Goal: Task Accomplishment & Management: Use online tool/utility

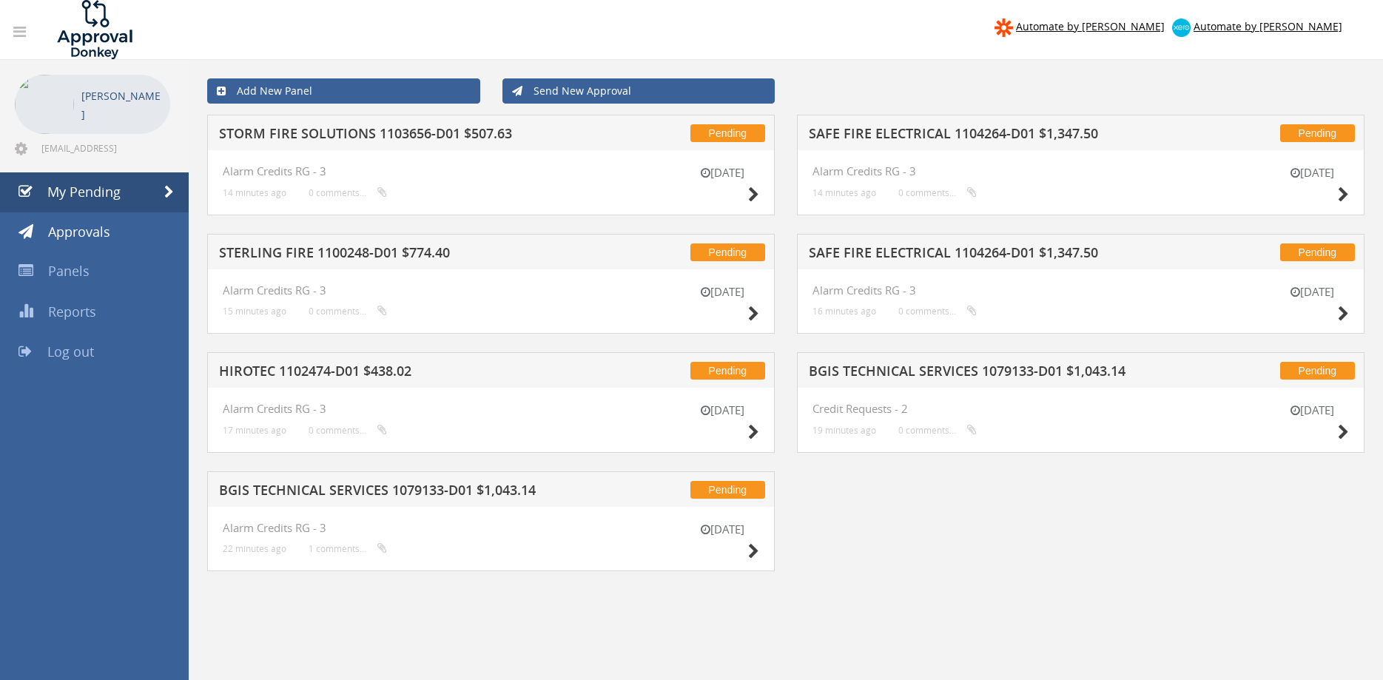
drag, startPoint x: 935, startPoint y: 565, endPoint x: 463, endPoint y: 394, distance: 502.2
click at [936, 565] on div "Pending STORM FIRE SOLUTIONS 1103656-D01 $507.63 [DATE] Alarm Credits RG - 3 14…" at bounding box center [786, 352] width 1180 height 475
click at [124, 190] on link "My Pending" at bounding box center [94, 192] width 189 height 40
click at [416, 131] on h5 "STORM FIRE SOLUTIONS 1103656-D01 $507.63" at bounding box center [409, 136] width 381 height 19
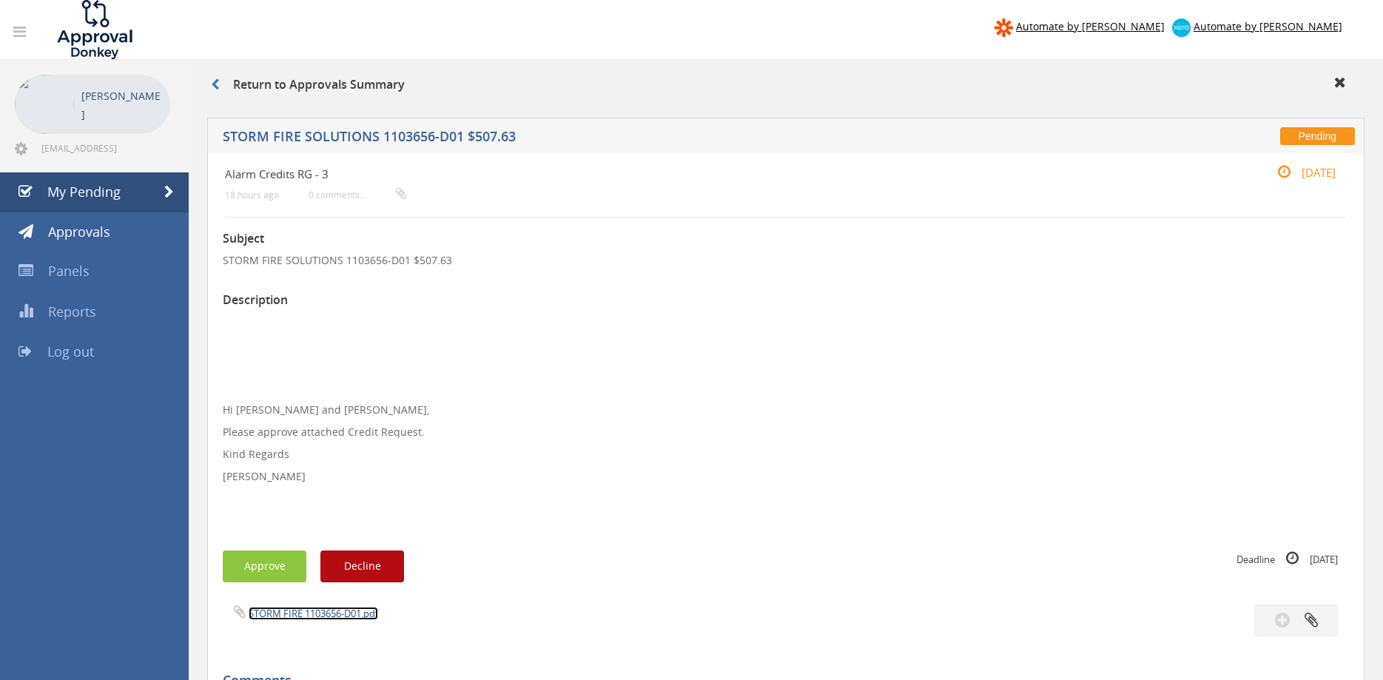
click at [360, 609] on link "STORM FIRE 1103656-D01.pdf" at bounding box center [314, 613] width 130 height 13
click at [263, 571] on button "Approve" at bounding box center [265, 567] width 84 height 32
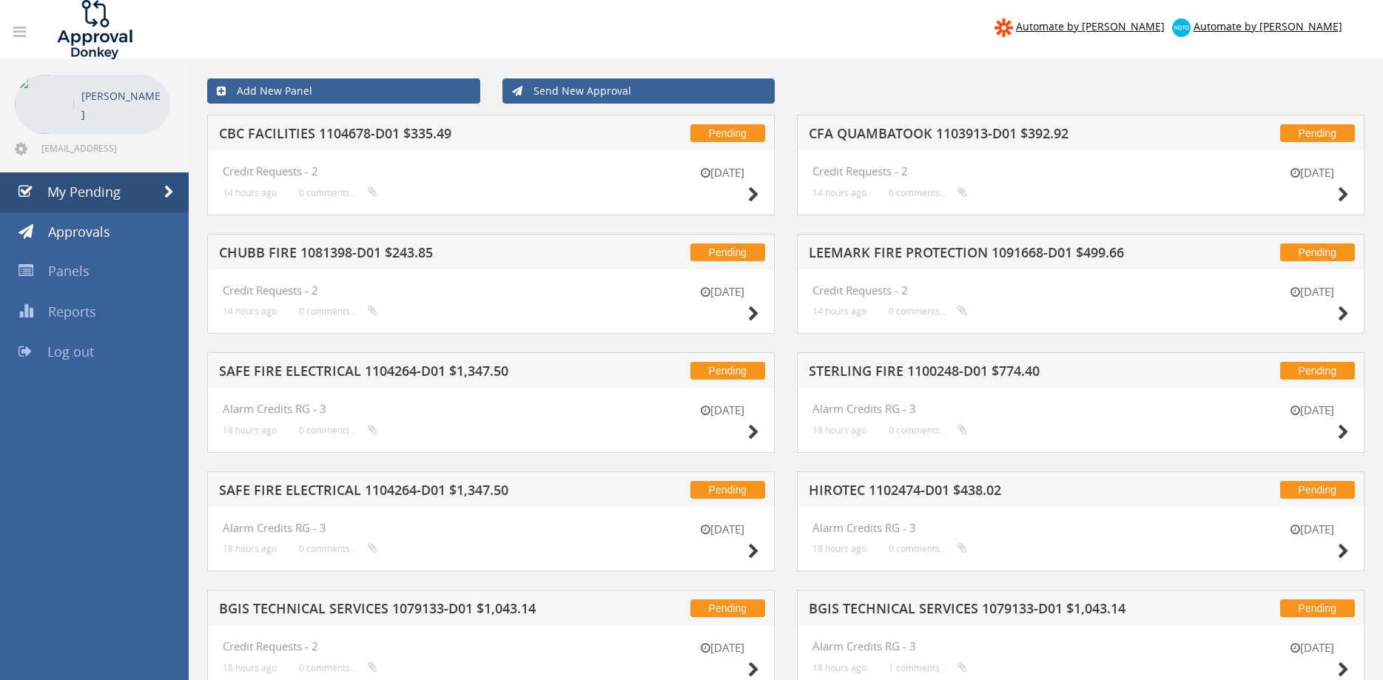
click at [340, 137] on h5 "CBC FACILITIES 1104678-D01 $335.49" at bounding box center [409, 136] width 381 height 19
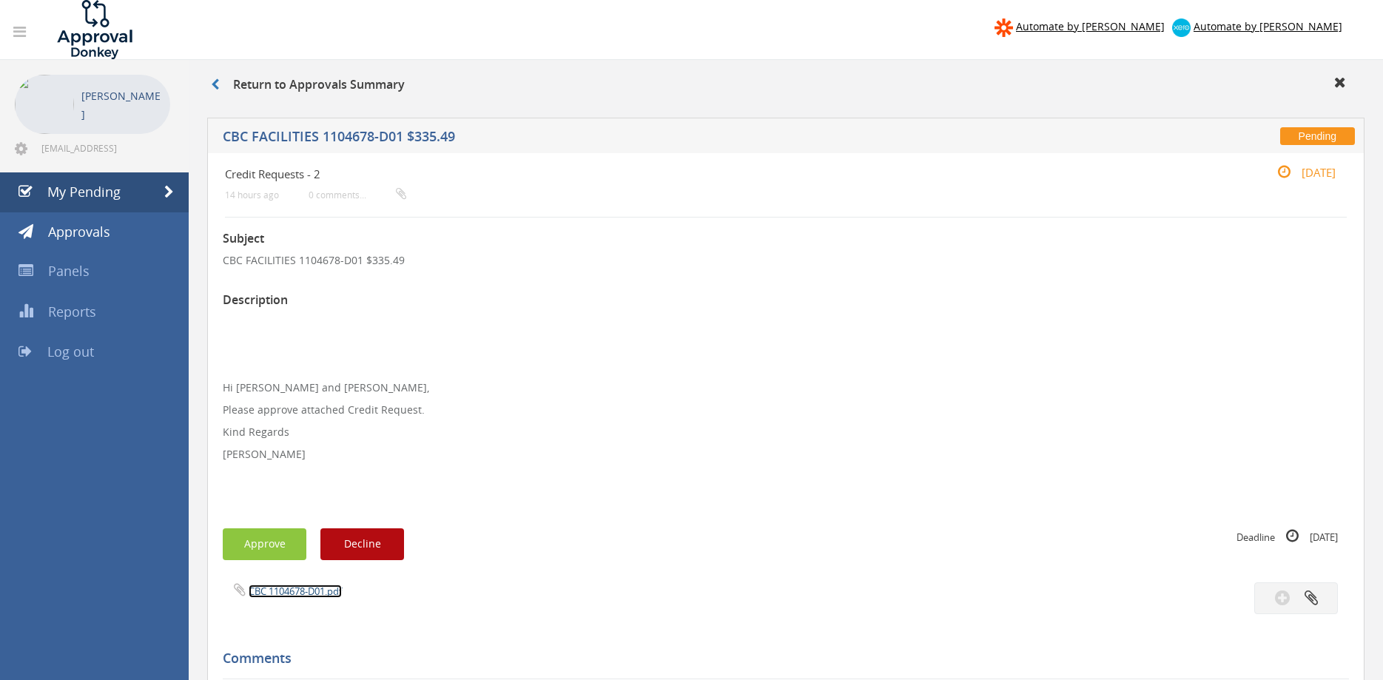
click at [309, 591] on link "CBC 1104678-D01.pdf" at bounding box center [295, 591] width 93 height 13
click at [281, 549] on button "Approve" at bounding box center [265, 544] width 84 height 32
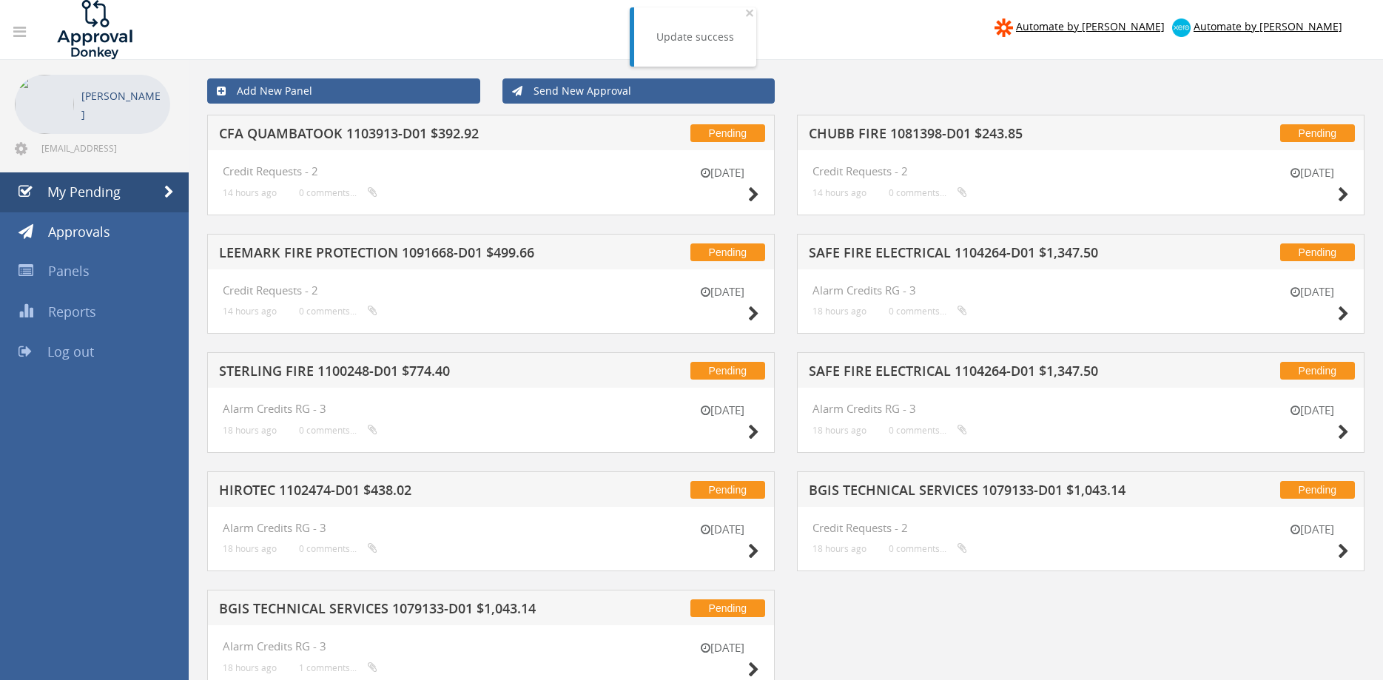
click at [440, 254] on h5 "LEEMARK FIRE PROTECTION 1091668-D01 $499.66" at bounding box center [409, 255] width 381 height 19
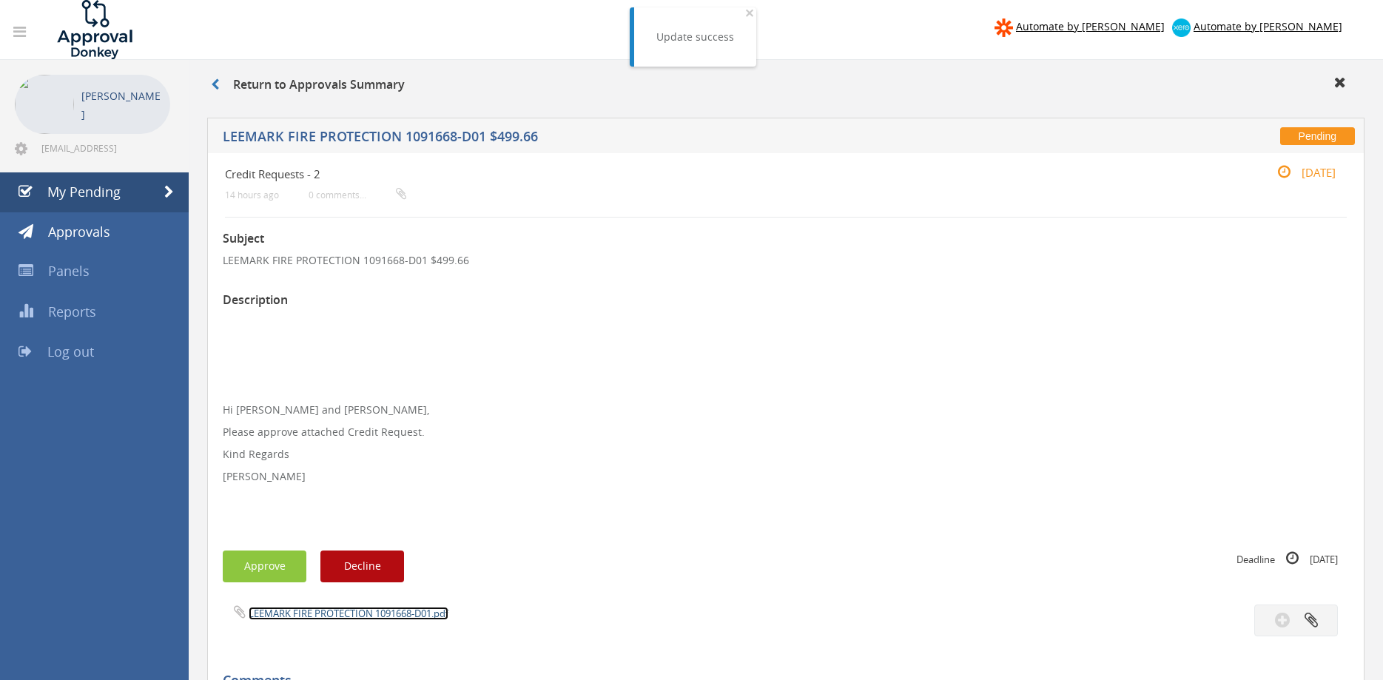
click at [349, 615] on link "LEEMARK FIRE PROTECTION 1091668-D01.pdf" at bounding box center [349, 613] width 200 height 13
click at [268, 565] on button "Approve" at bounding box center [265, 567] width 84 height 32
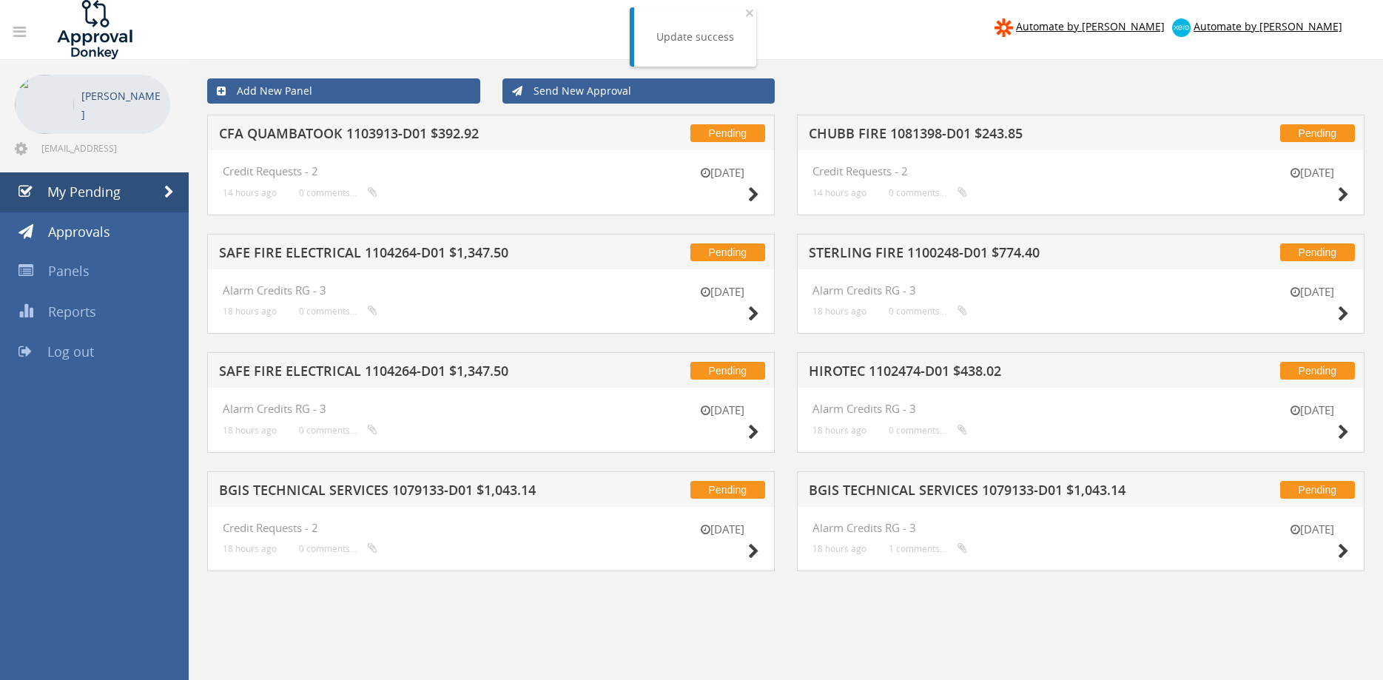
click at [386, 247] on h5 "SAFE FIRE ELECTRICAL 1104264-D01 $1,347.50" at bounding box center [409, 255] width 381 height 19
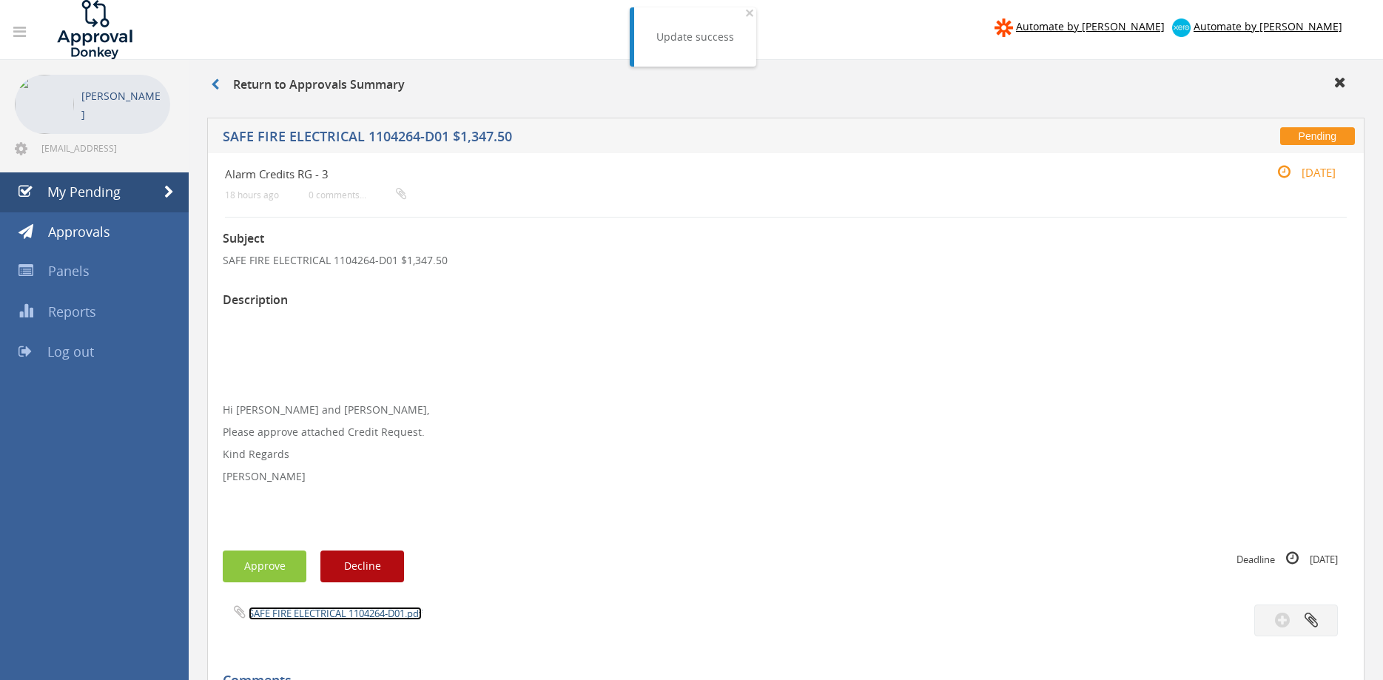
click at [344, 611] on link "SAFE FIRE ELECTRICAL 1104264-D01.pdf" at bounding box center [335, 613] width 173 height 13
click at [276, 585] on div "Subject SAFE FIRE ELECTRICAL 1104264-D01 $1,347.50 Description Hi [PERSON_NAME]…" at bounding box center [786, 677] width 1126 height 918
click at [276, 578] on button "Approve" at bounding box center [265, 567] width 84 height 32
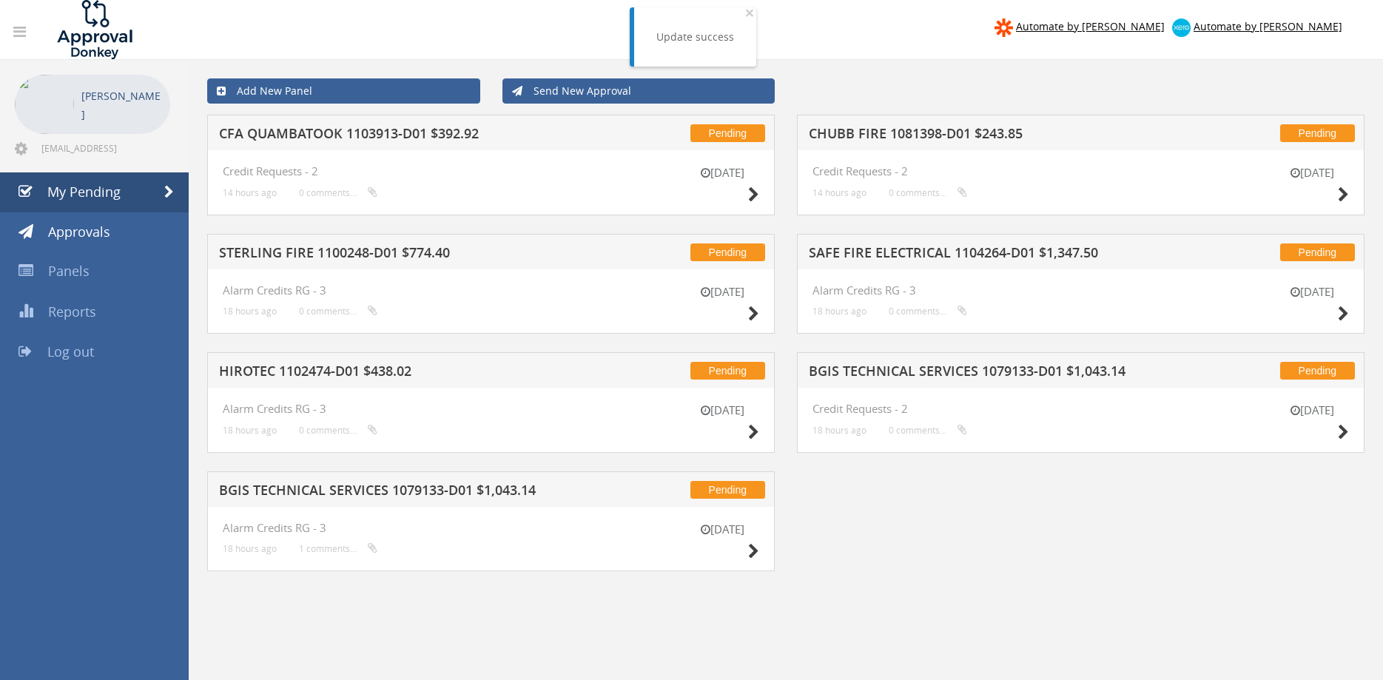
click at [430, 251] on h5 "STERLING FIRE 1100248-D01 $774.40" at bounding box center [409, 255] width 381 height 19
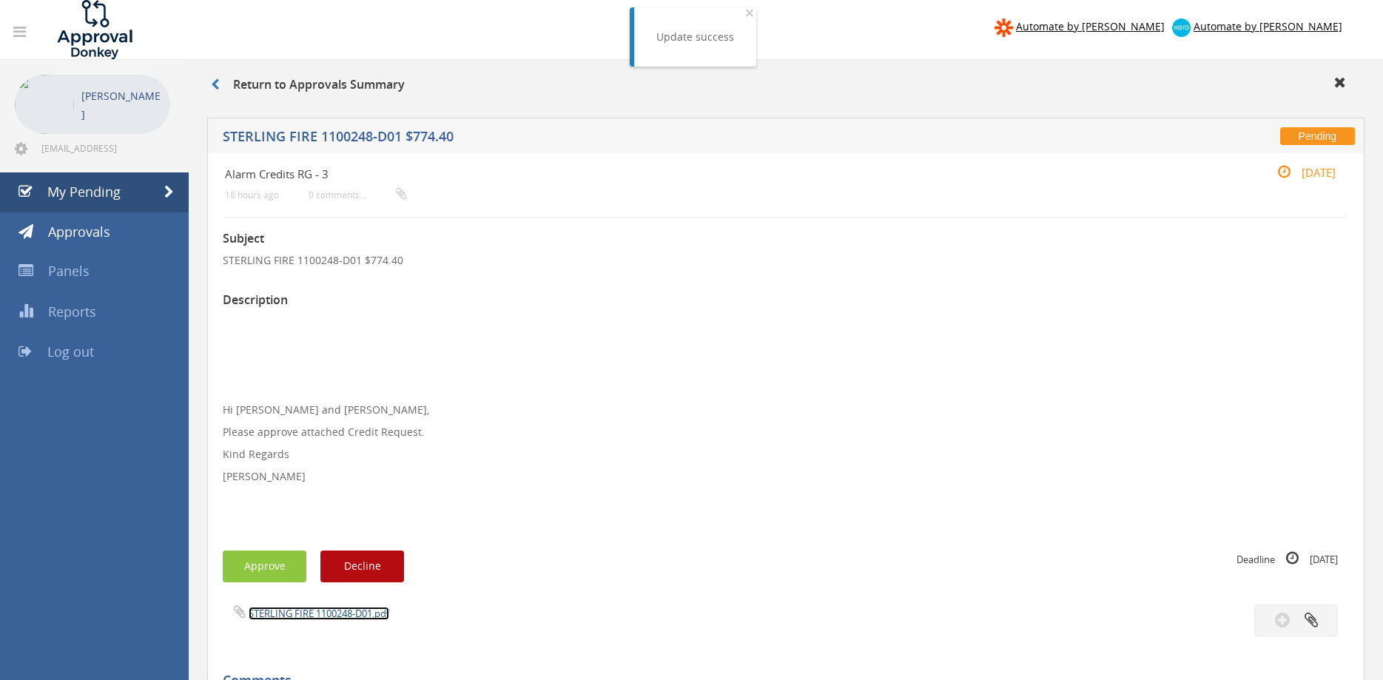
click at [353, 611] on link "STERLING FIRE 1100248-D01.pdf" at bounding box center [319, 613] width 141 height 13
click at [315, 611] on link "STERLING FIRE 1100248-D01.pdf" at bounding box center [319, 613] width 141 height 13
click at [267, 565] on button "Approve" at bounding box center [265, 567] width 84 height 32
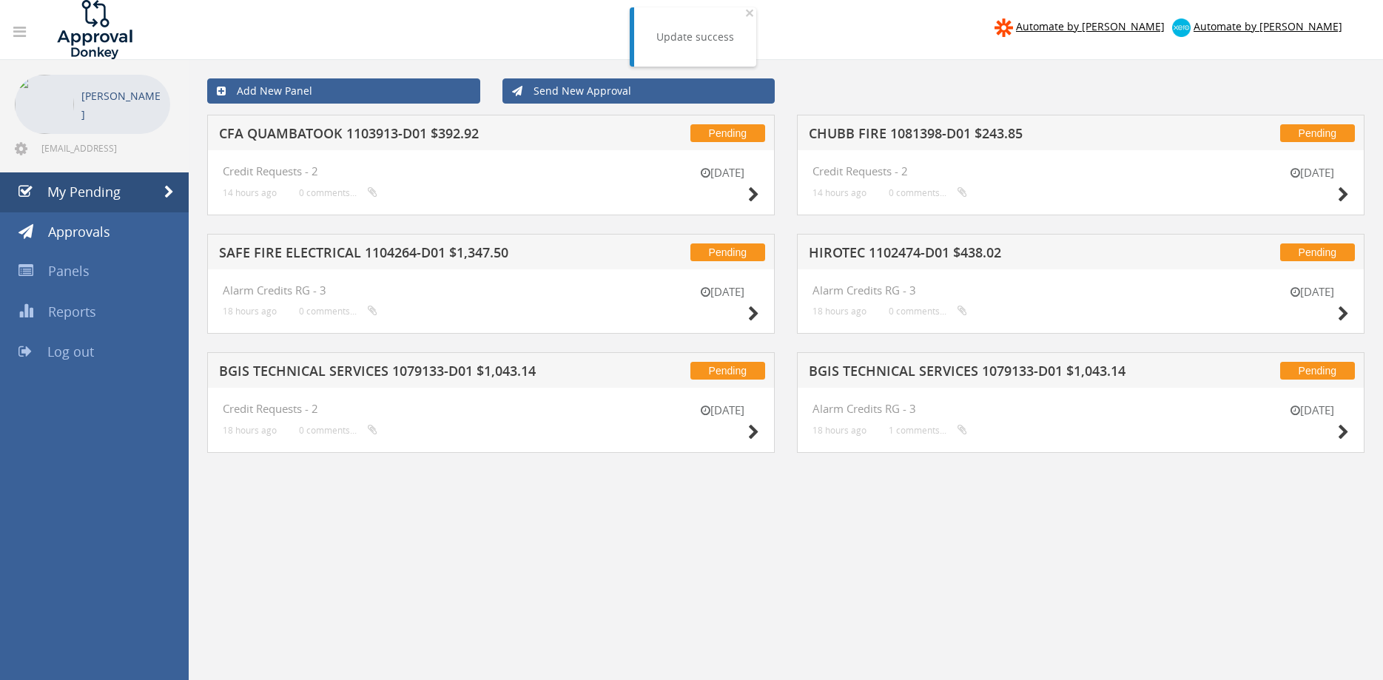
click at [387, 253] on h5 "SAFE FIRE ELECTRICAL 1104264-D01 $1,347.50" at bounding box center [409, 255] width 381 height 19
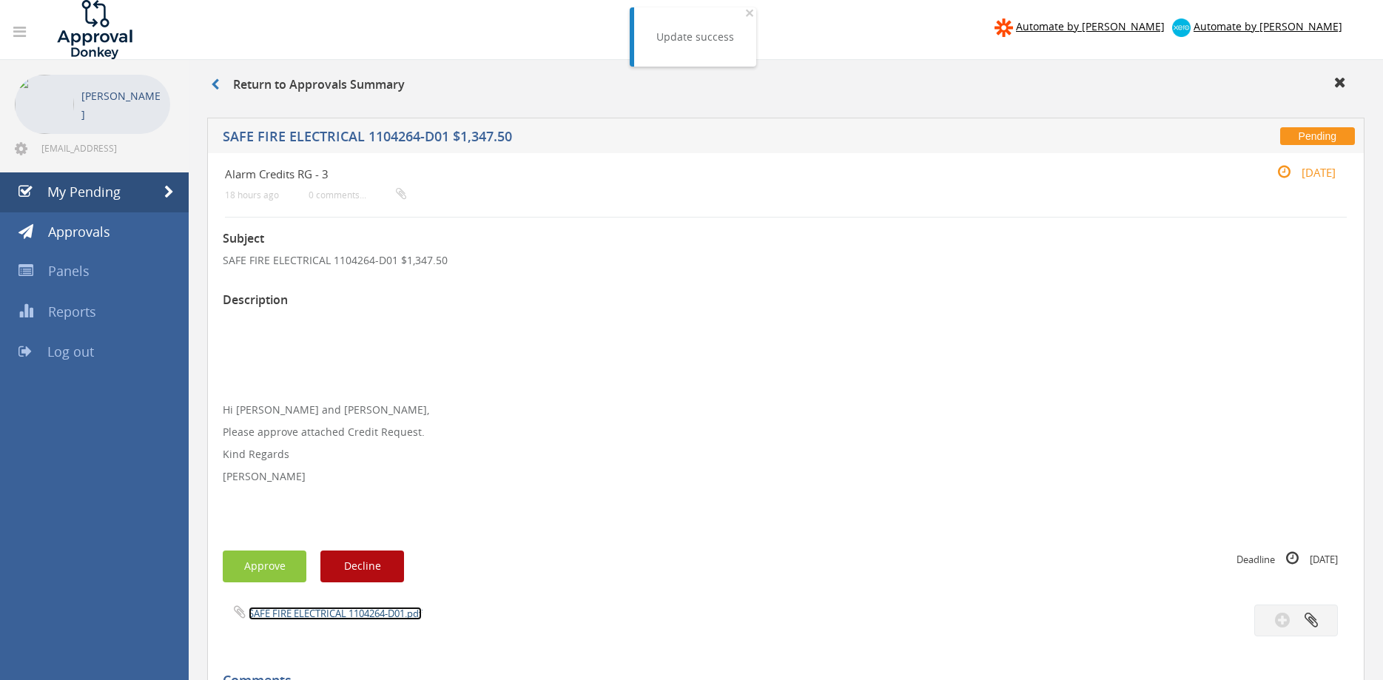
click at [338, 613] on link "SAFE FIRE ELECTRICAL 1104264-D01.pdf" at bounding box center [335, 613] width 173 height 13
click at [260, 563] on button "Approve" at bounding box center [265, 567] width 84 height 32
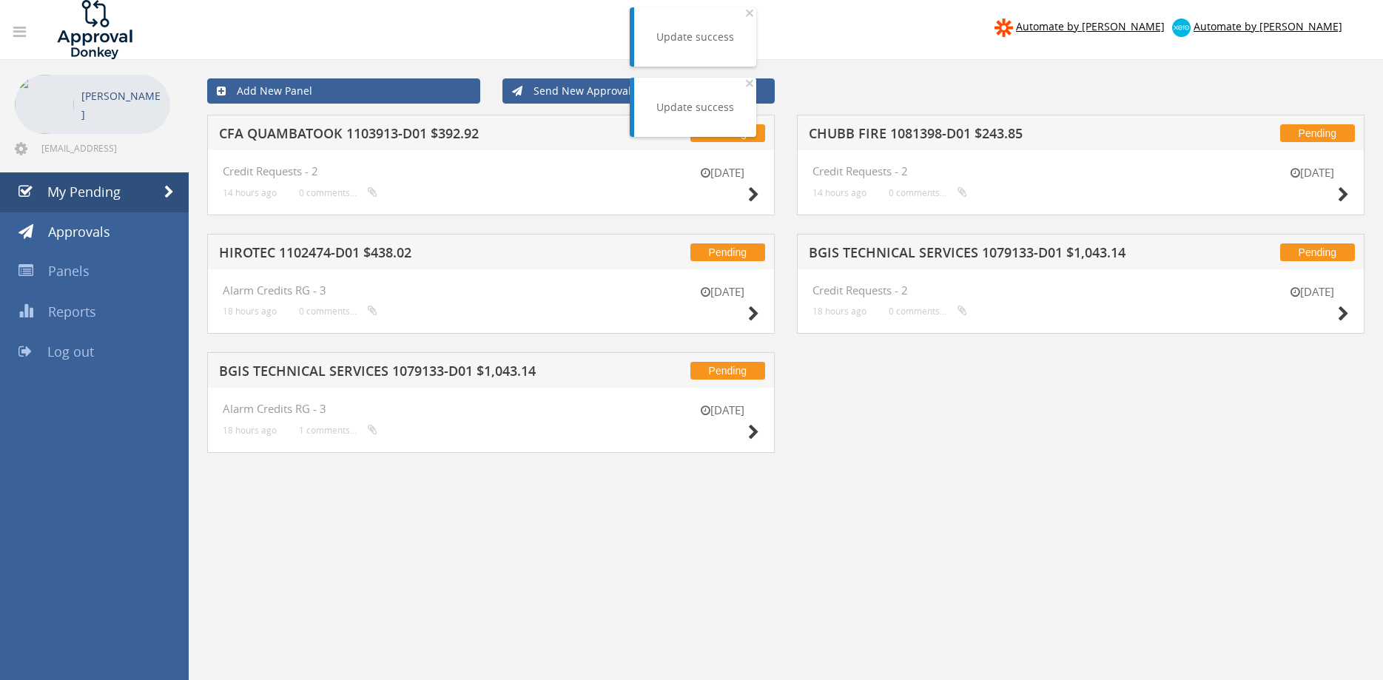
click at [357, 252] on h5 "HIROTEC 1102474-D01 $438.02" at bounding box center [409, 255] width 381 height 19
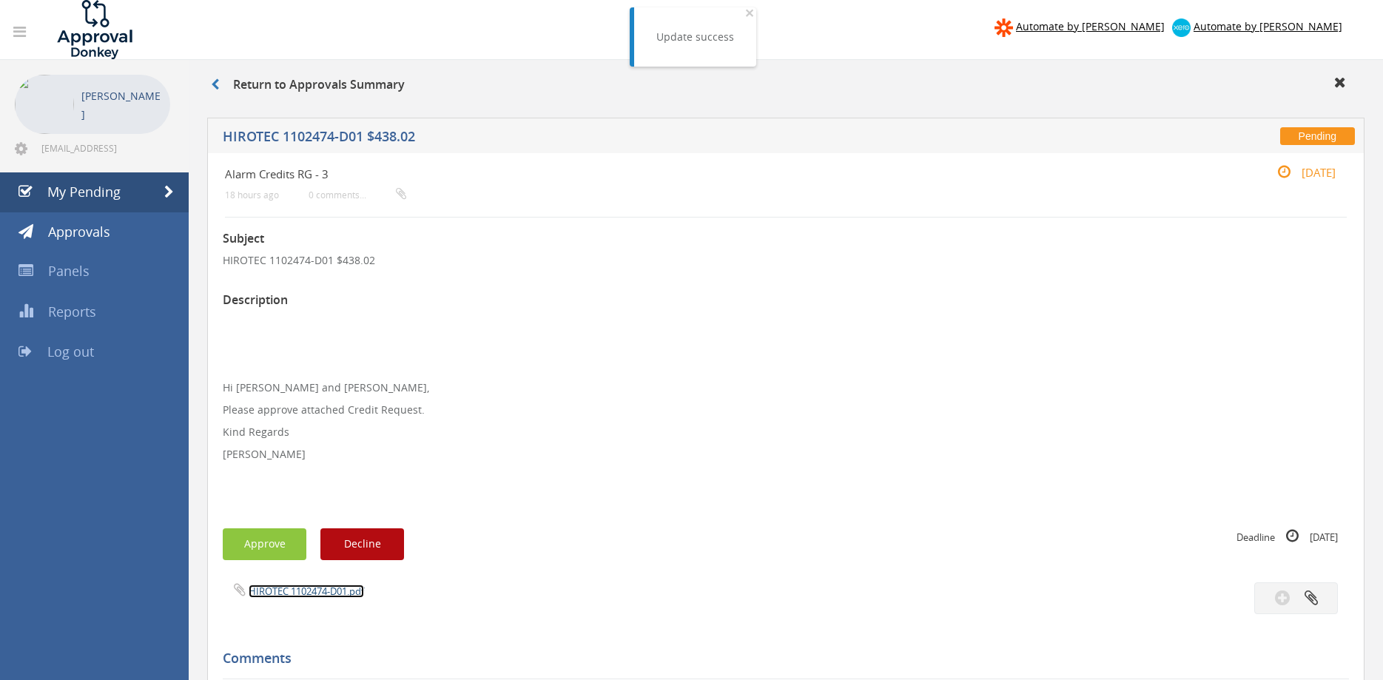
click at [332, 591] on link "HIROTEC 1102474-D01.pdf" at bounding box center [306, 591] width 115 height 13
click at [264, 548] on button "Approve" at bounding box center [265, 544] width 84 height 32
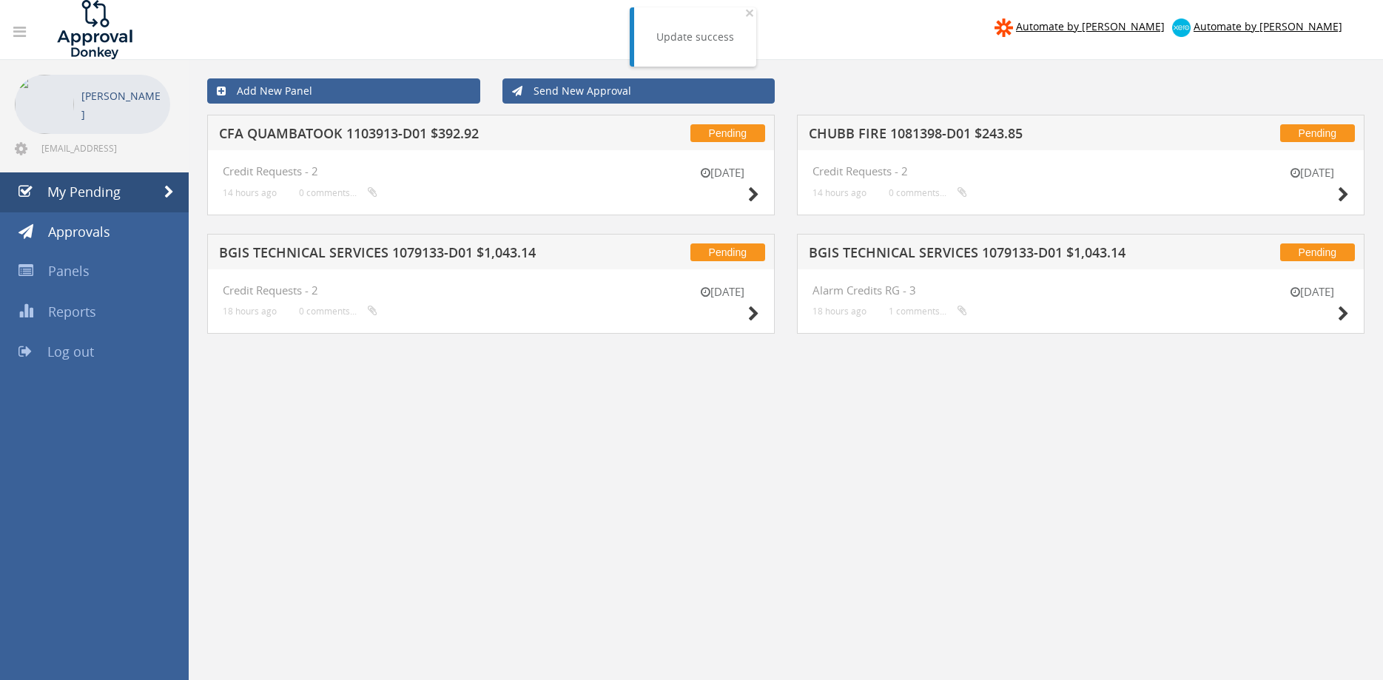
click at [405, 249] on h5 "BGIS TECHNICAL SERVICES 1079133-D01 $1,043.14" at bounding box center [409, 255] width 381 height 19
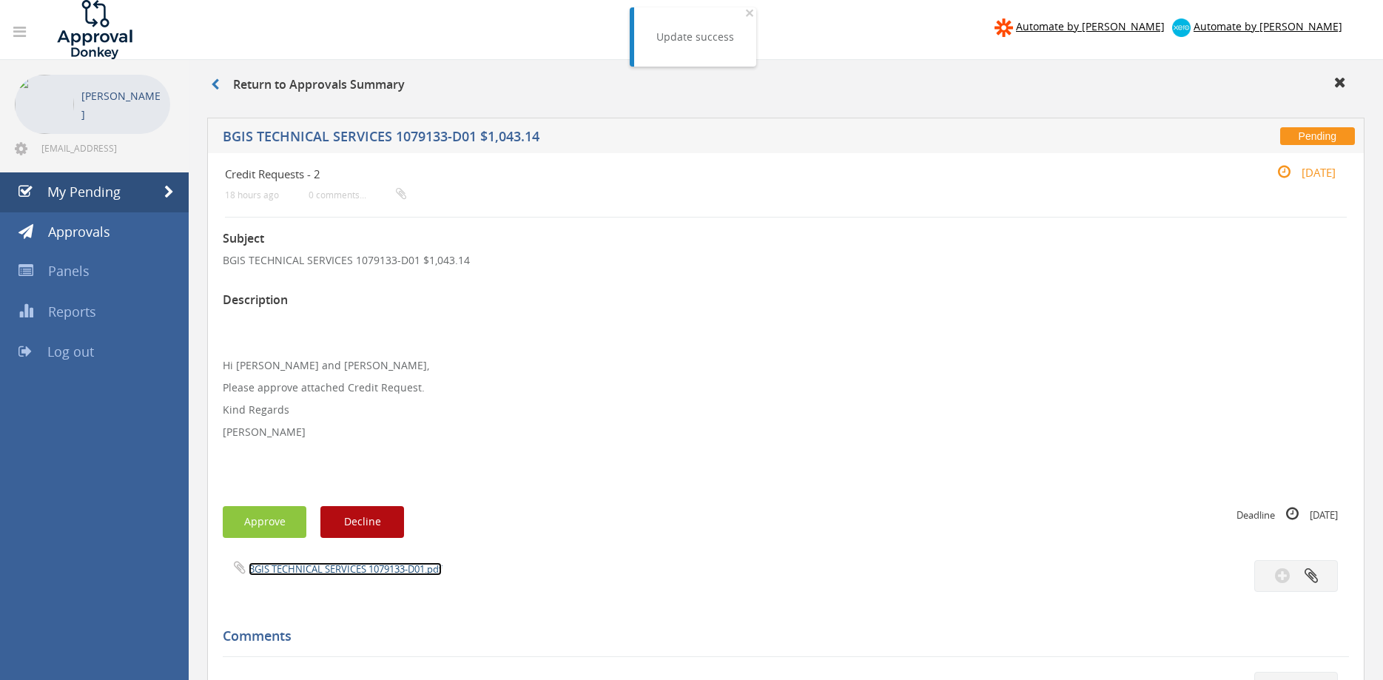
click at [367, 569] on link "BGIS TECHNICAL SERVICES 1079133-D01.pdf" at bounding box center [345, 568] width 193 height 13
click at [274, 525] on button "Approve" at bounding box center [265, 522] width 84 height 32
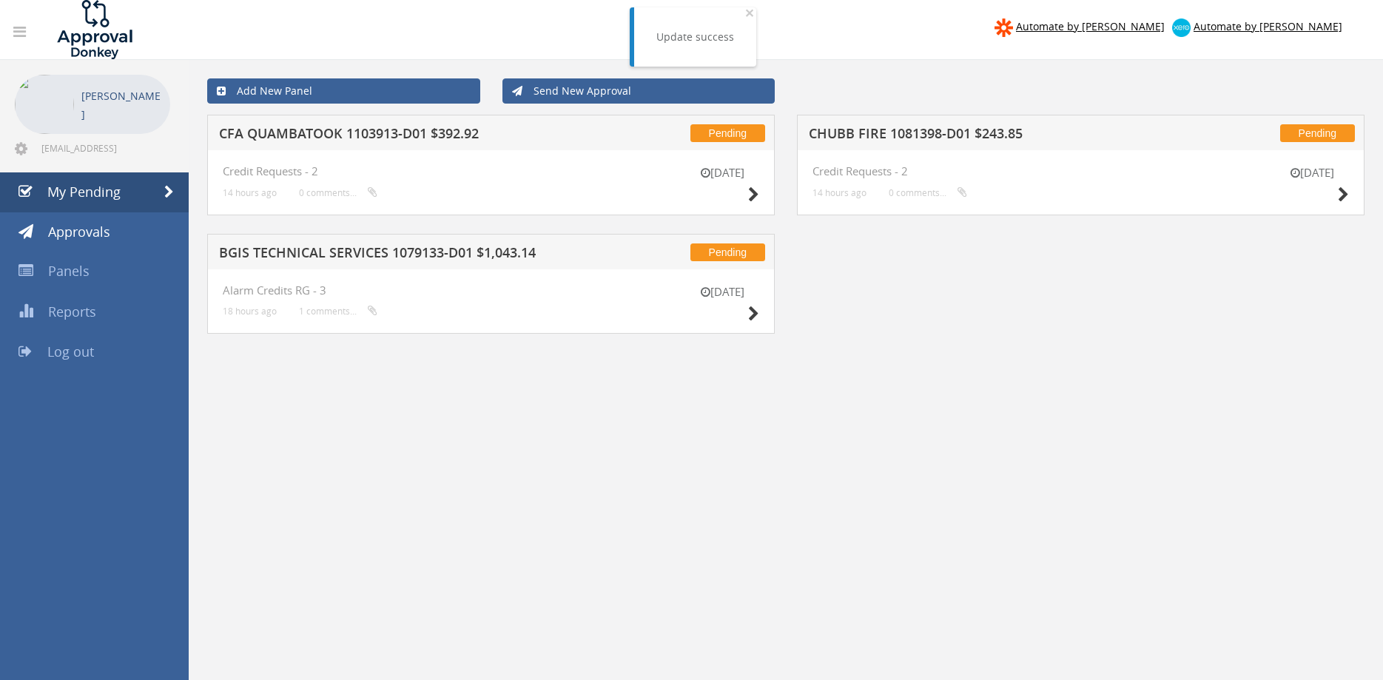
click at [945, 140] on h5 "CHUBB FIRE 1081398-D01 $243.85" at bounding box center [999, 136] width 381 height 19
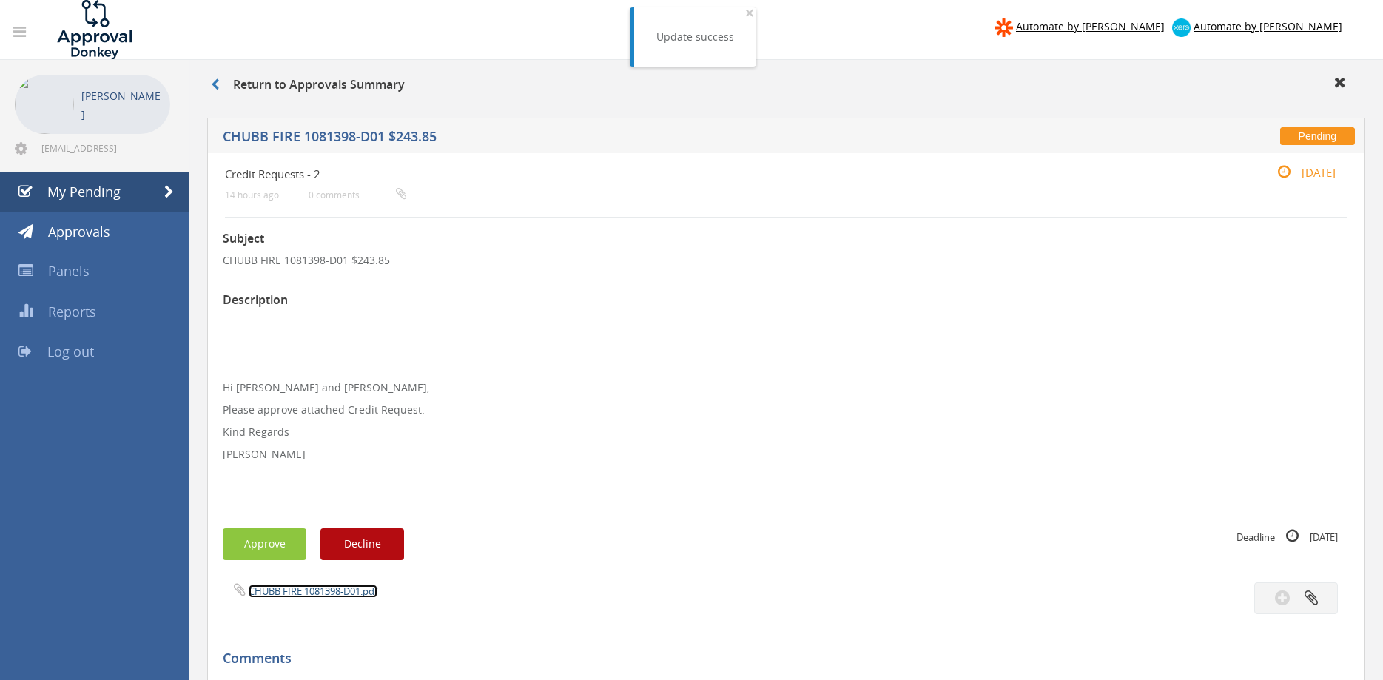
click at [344, 588] on link "CHUBB FIRE 1081398-D01.pdf" at bounding box center [313, 591] width 129 height 13
click at [275, 536] on button "Approve" at bounding box center [265, 544] width 84 height 32
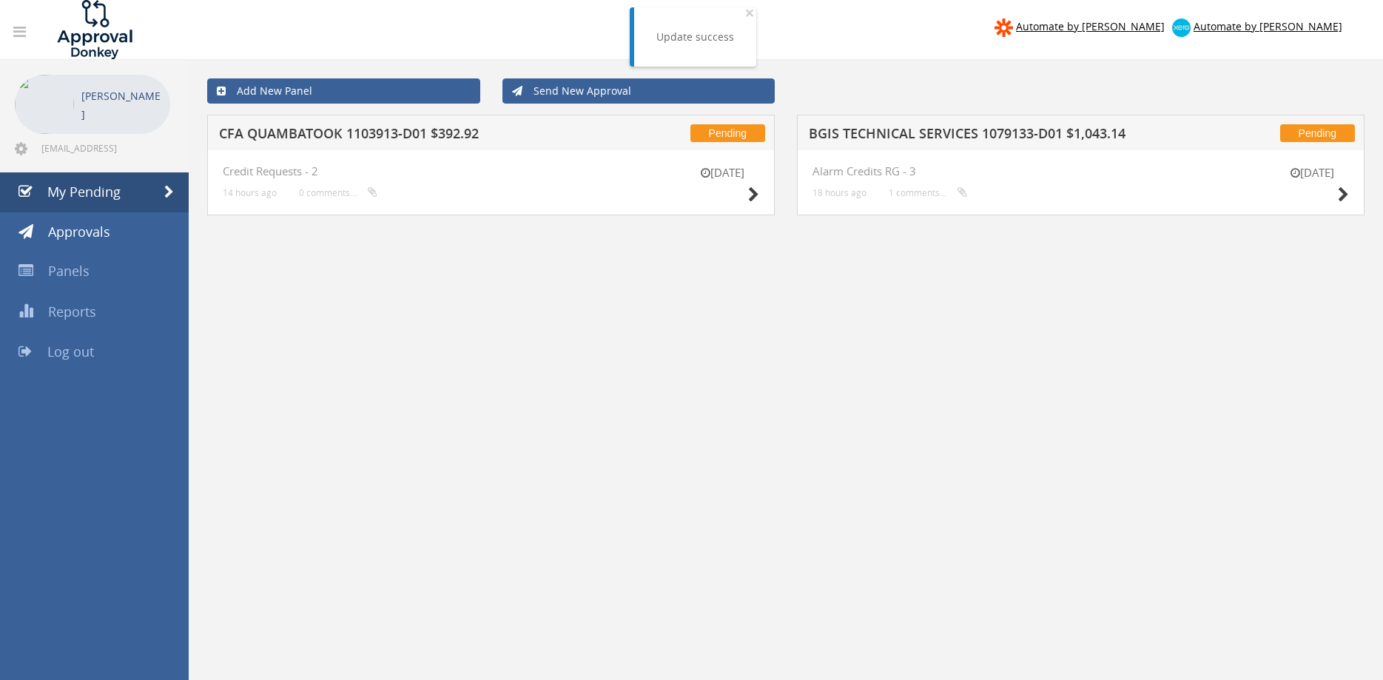
click at [950, 141] on h5 "BGIS TECHNICAL SERVICES 1079133-D01 $1,043.14" at bounding box center [999, 136] width 381 height 19
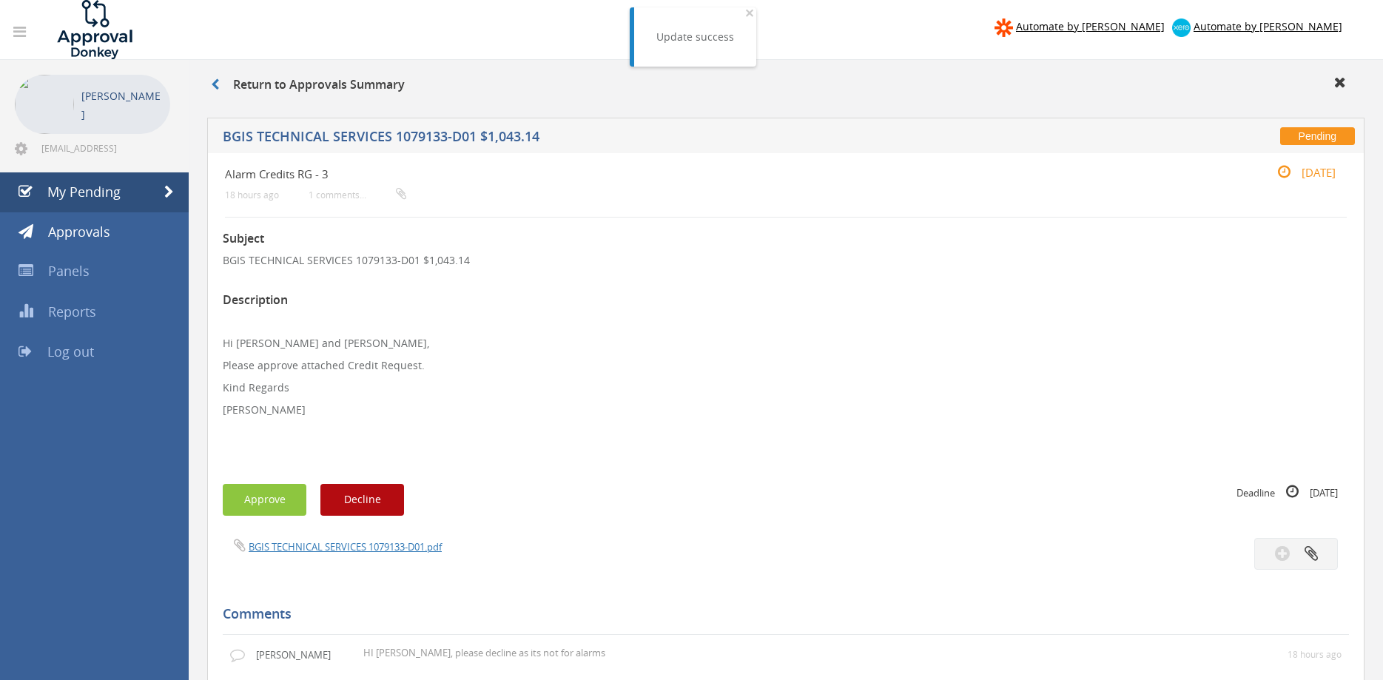
click at [362, 554] on div "BGIS TECHNICAL SERVICES 1079133-D01.pdf" at bounding box center [786, 554] width 1149 height 32
click at [371, 540] on span "BGIS TECHNICAL SERVICES 1079133-D01.pdf" at bounding box center [332, 547] width 219 height 14
click at [379, 544] on link "BGIS TECHNICAL SERVICES 1079133-D01.pdf" at bounding box center [345, 546] width 193 height 13
click at [117, 232] on link "Approvals" at bounding box center [94, 232] width 189 height 40
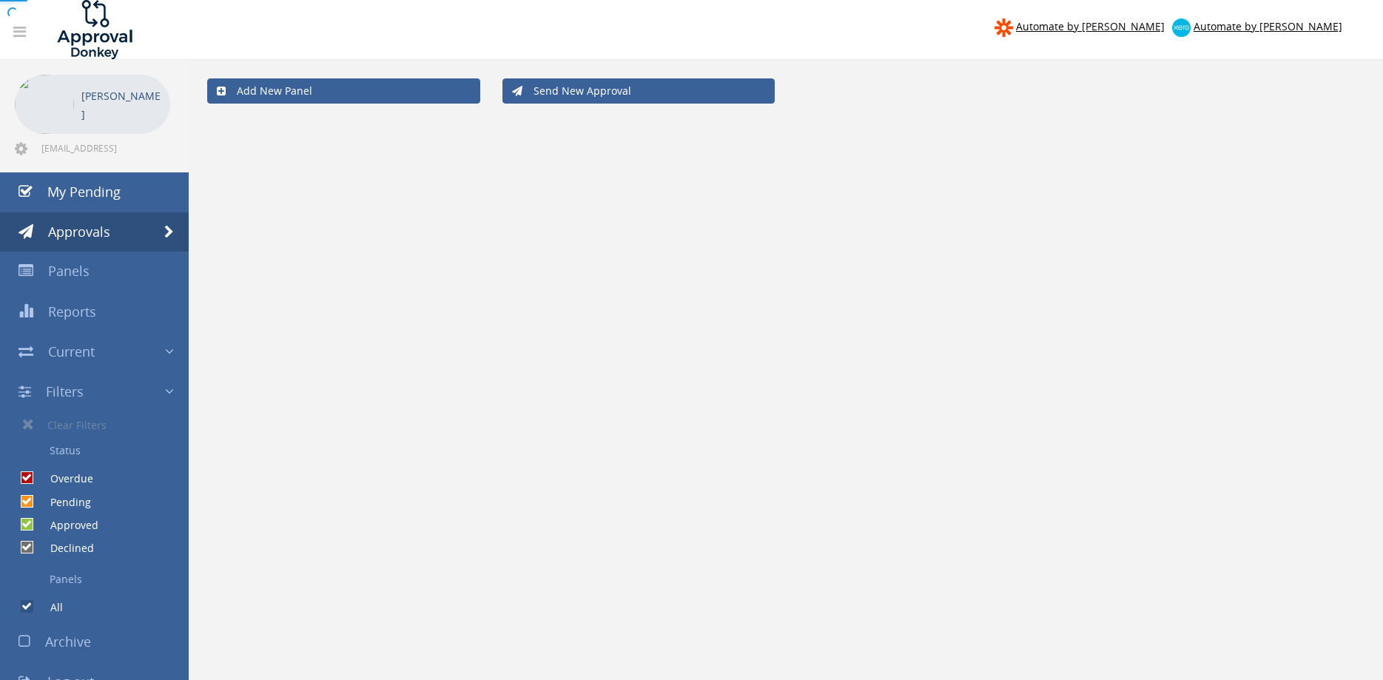
checkbox input "false"
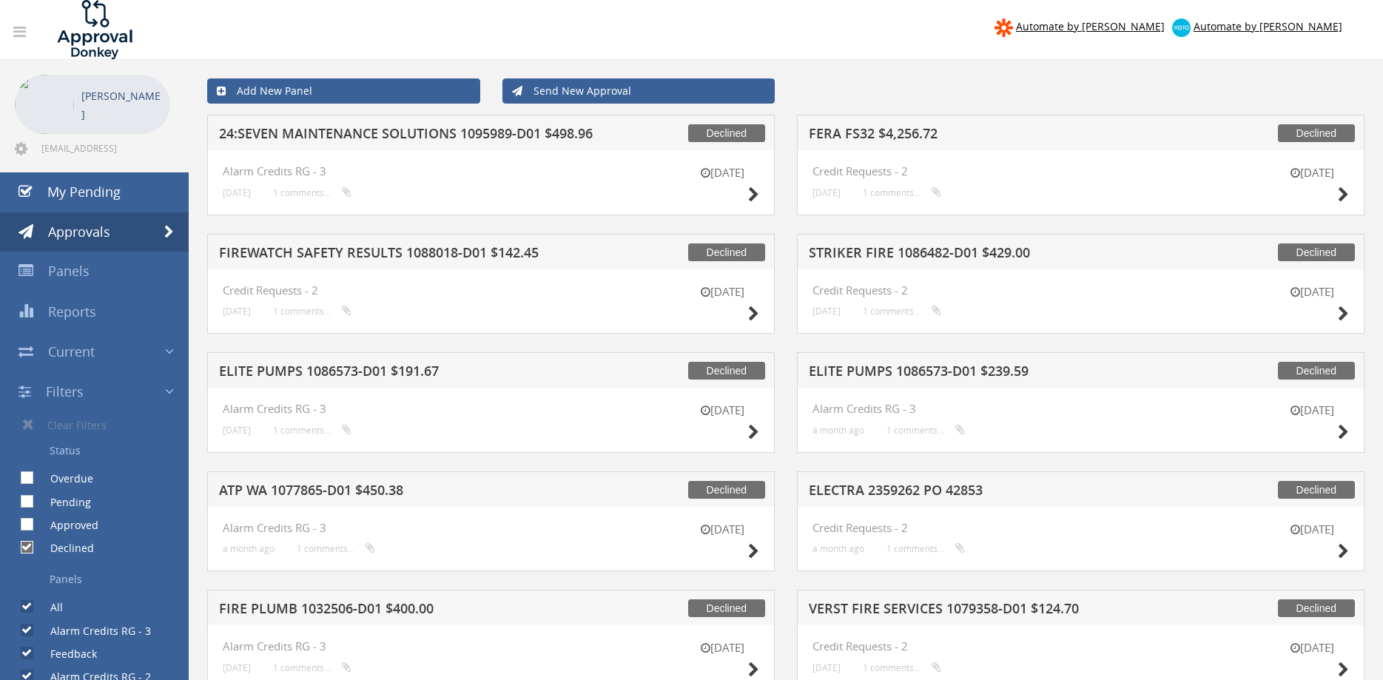
click at [26, 520] on input "Approved" at bounding box center [26, 525] width 10 height 10
checkbox input "true"
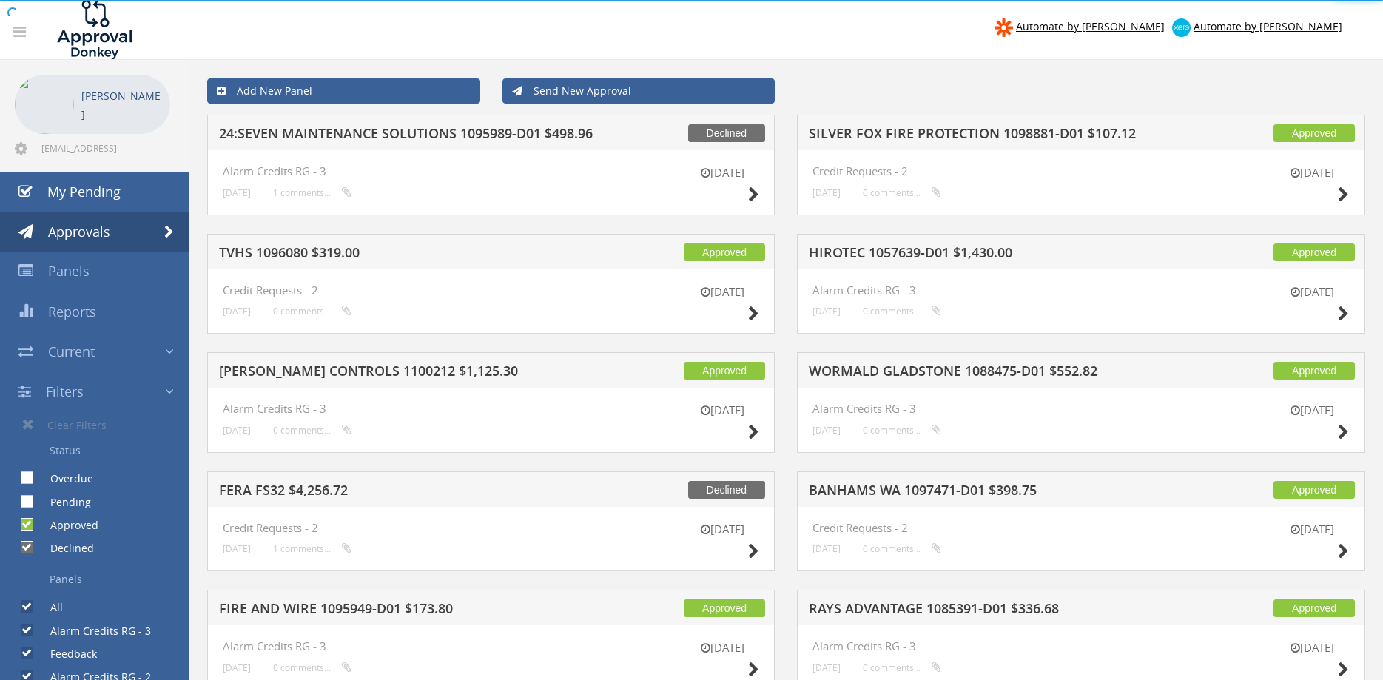
click at [24, 503] on input "Pending" at bounding box center [26, 502] width 10 height 10
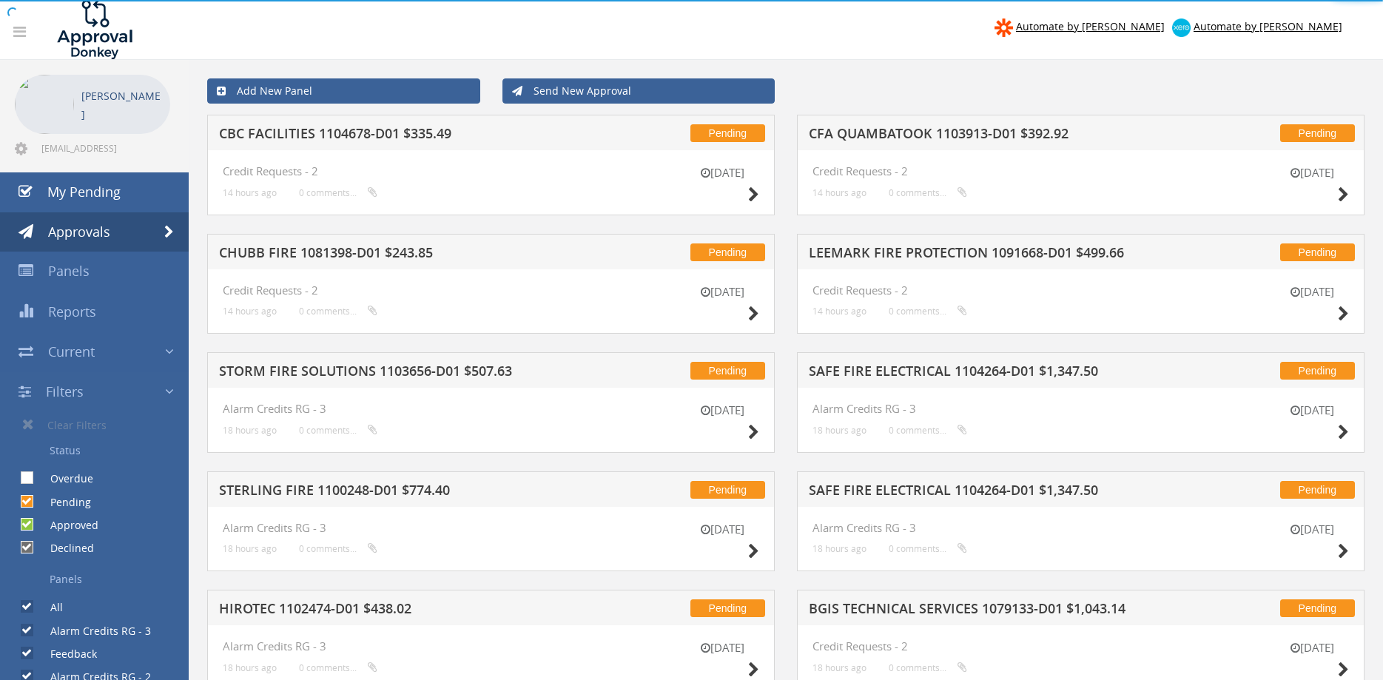
click at [27, 485] on div "Overdue" at bounding box center [46, 474] width 93 height 23
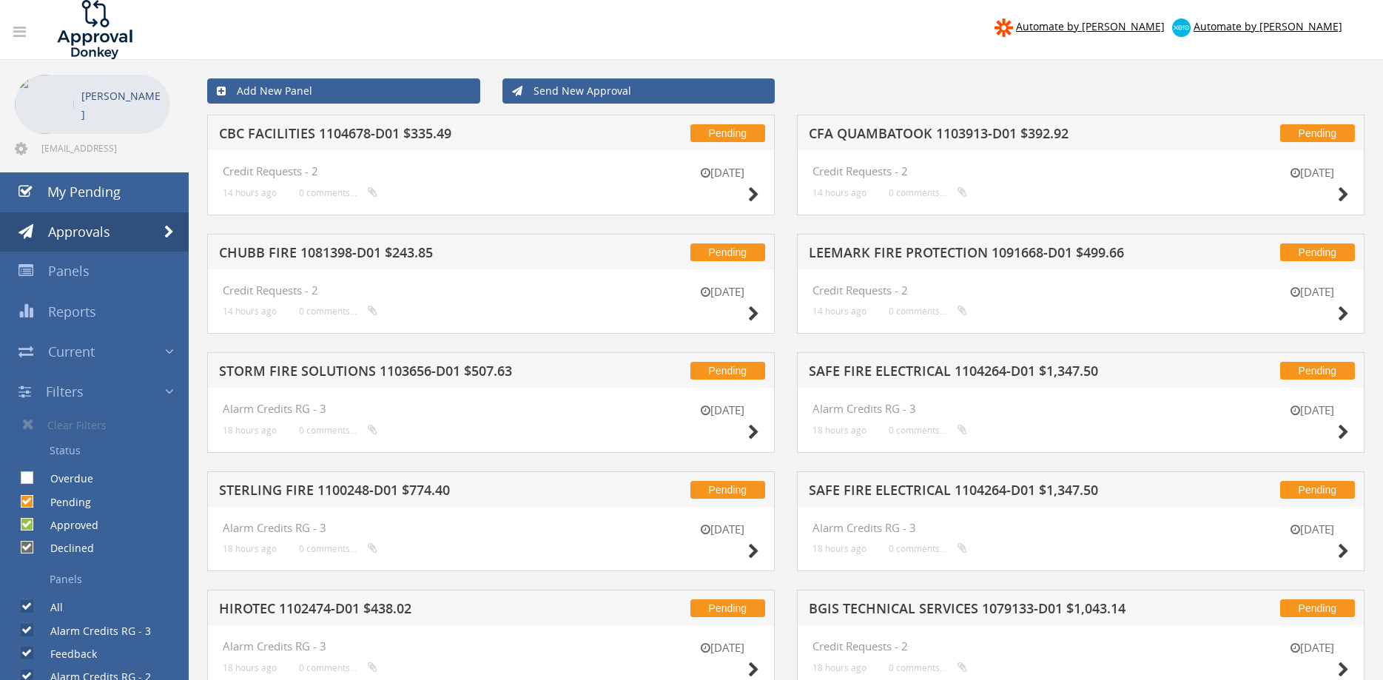
click at [27, 500] on input "Pending" at bounding box center [26, 502] width 10 height 10
checkbox input "false"
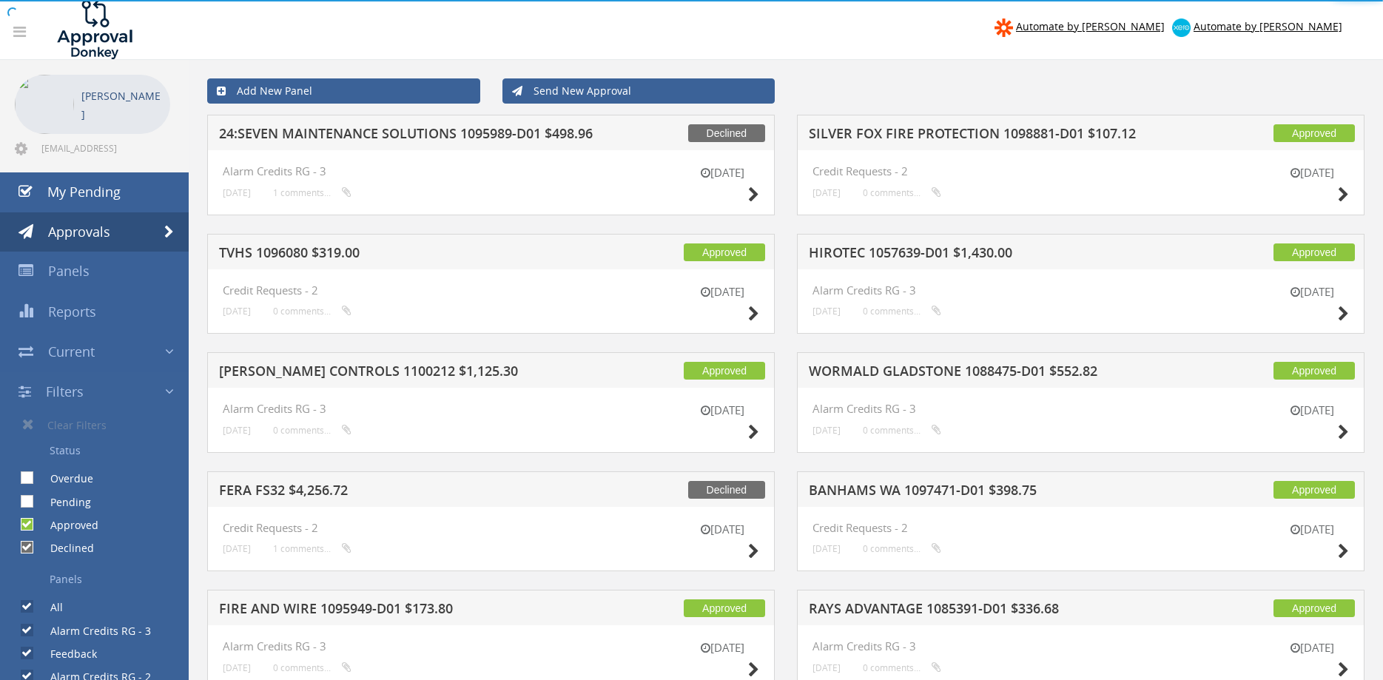
click at [29, 545] on input "Declined" at bounding box center [26, 548] width 10 height 10
checkbox input "false"
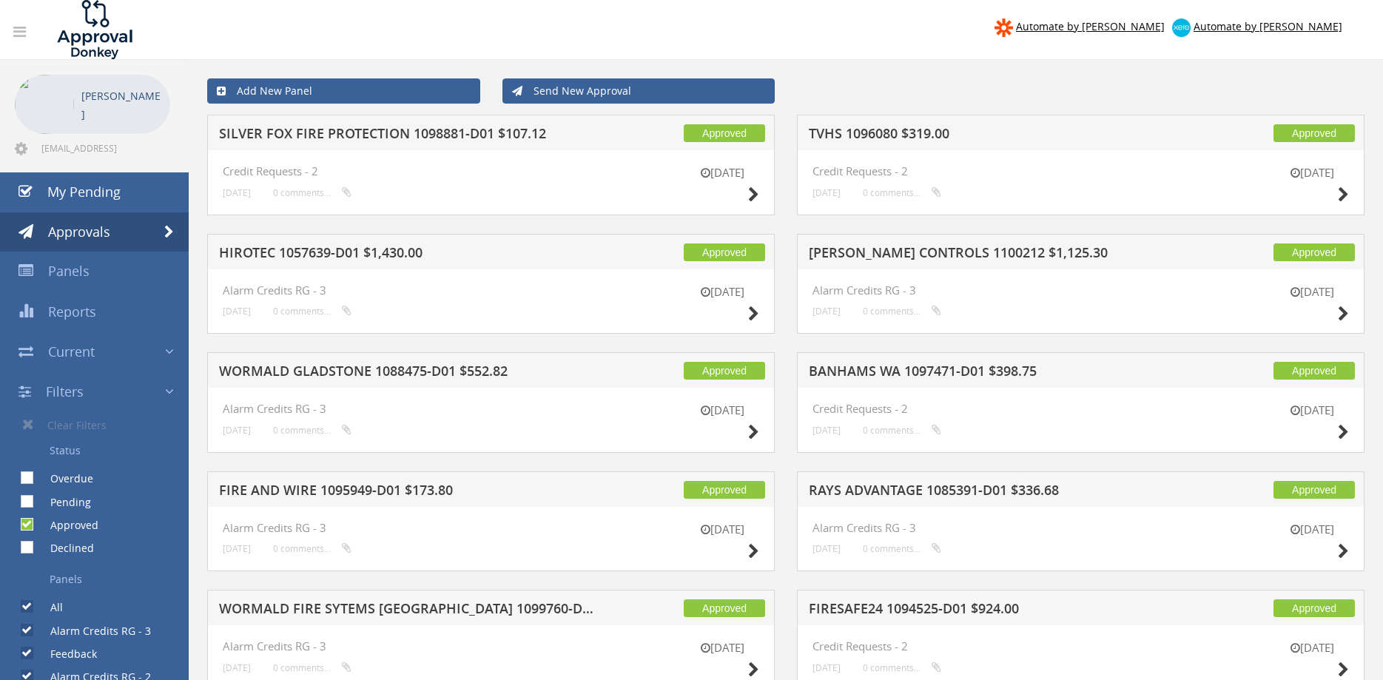
click at [30, 499] on input "Pending" at bounding box center [26, 502] width 10 height 10
checkbox input "true"
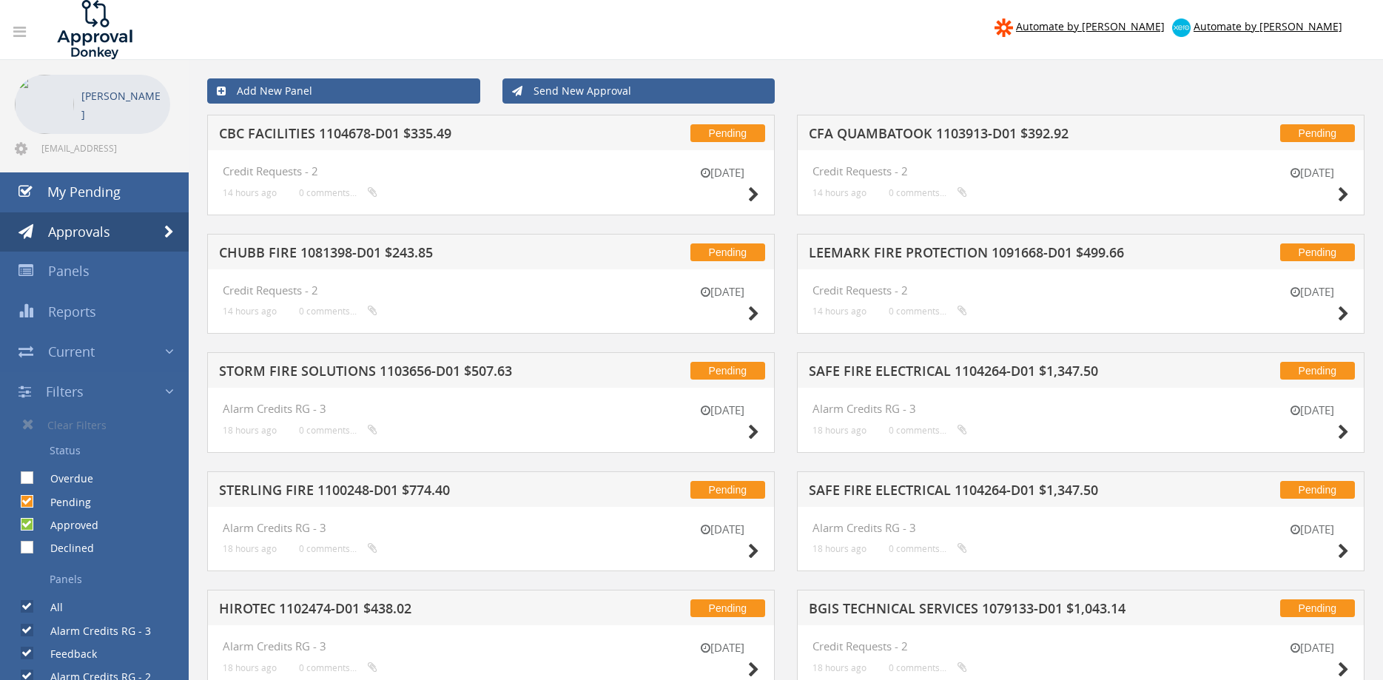
click at [23, 526] on input "Approved" at bounding box center [26, 525] width 10 height 10
checkbox input "false"
click at [100, 206] on link "My Pending" at bounding box center [94, 192] width 189 height 40
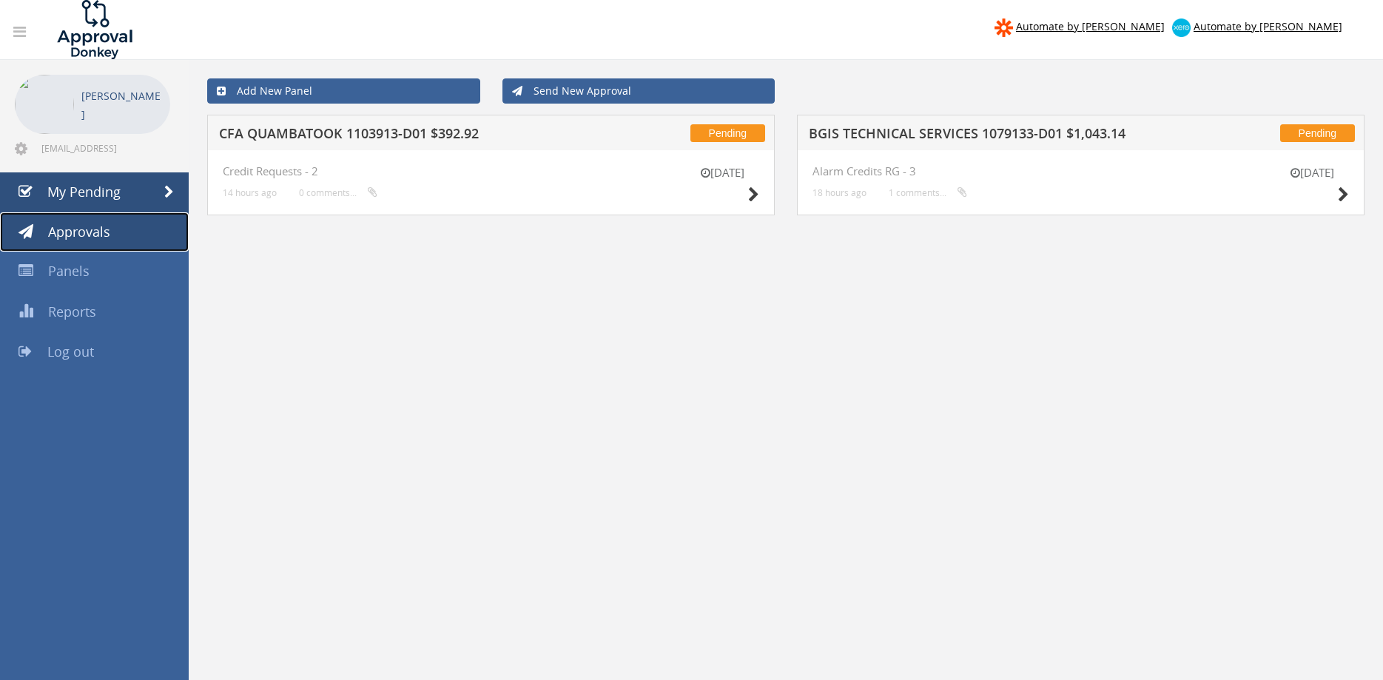
click at [93, 234] on span "Approvals" at bounding box center [79, 232] width 62 height 18
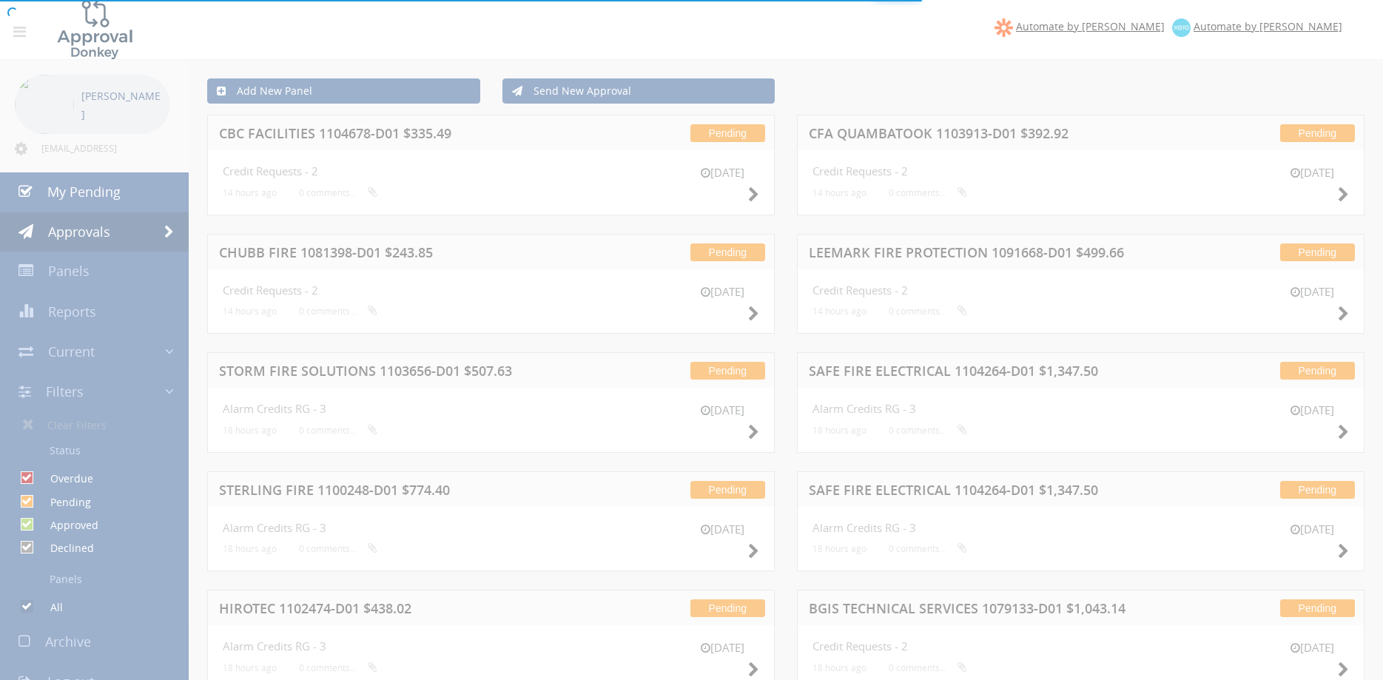
checkbox input "false"
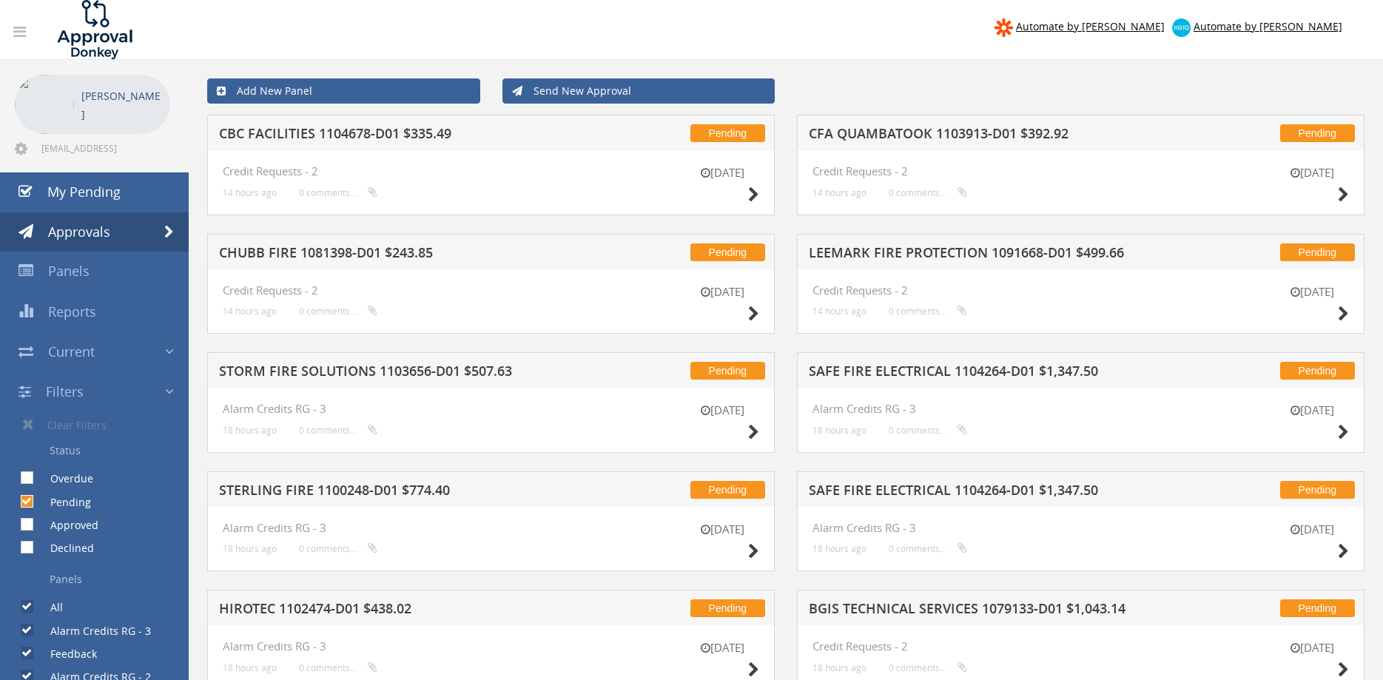
click at [27, 517] on div "Approved" at bounding box center [49, 521] width 98 height 23
click at [29, 502] on input "Pending" at bounding box center [26, 502] width 10 height 10
checkbox input "false"
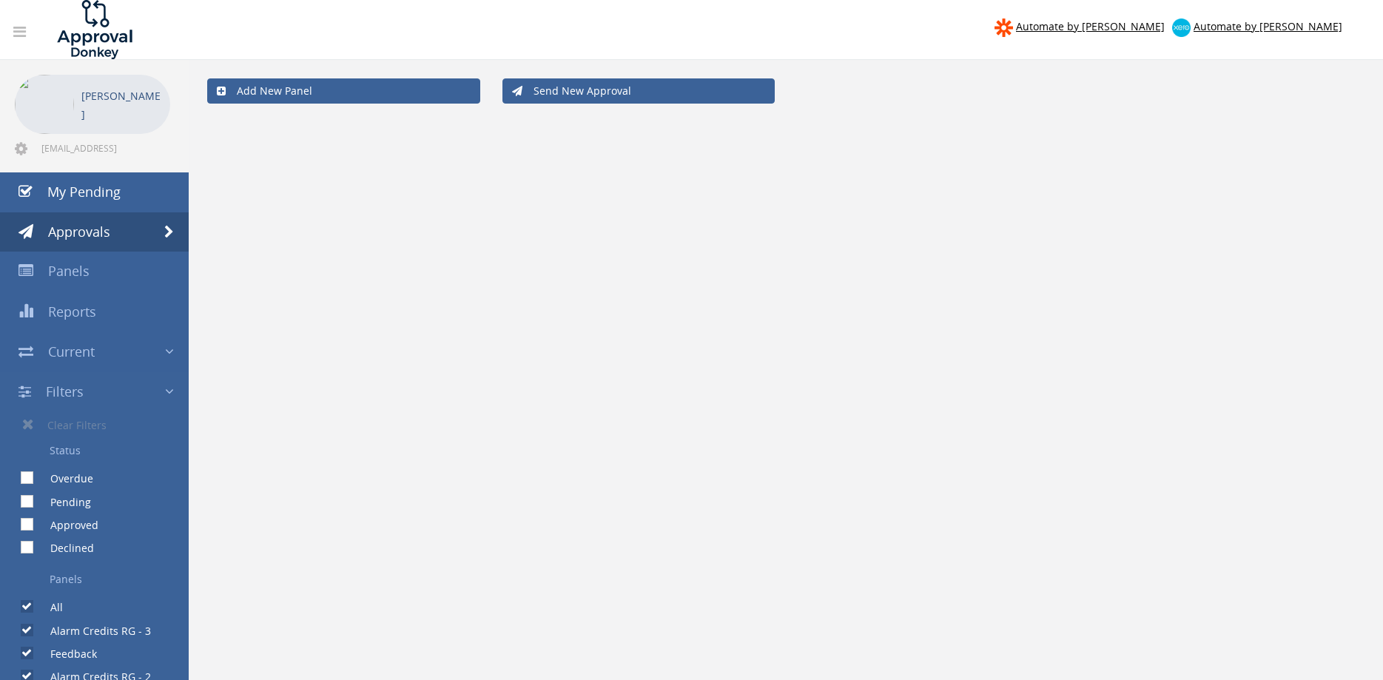
click at [28, 520] on input "Approved" at bounding box center [26, 525] width 10 height 10
checkbox input "true"
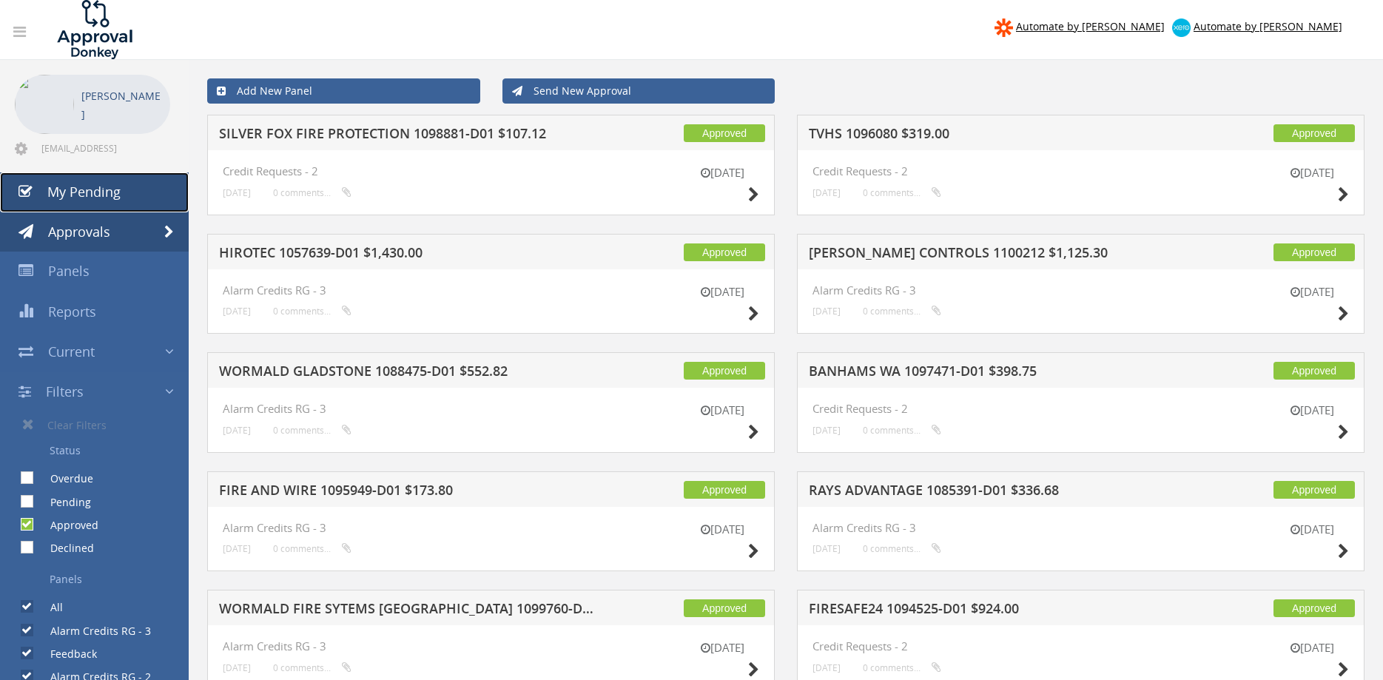
click at [87, 200] on span "My Pending" at bounding box center [83, 192] width 73 height 18
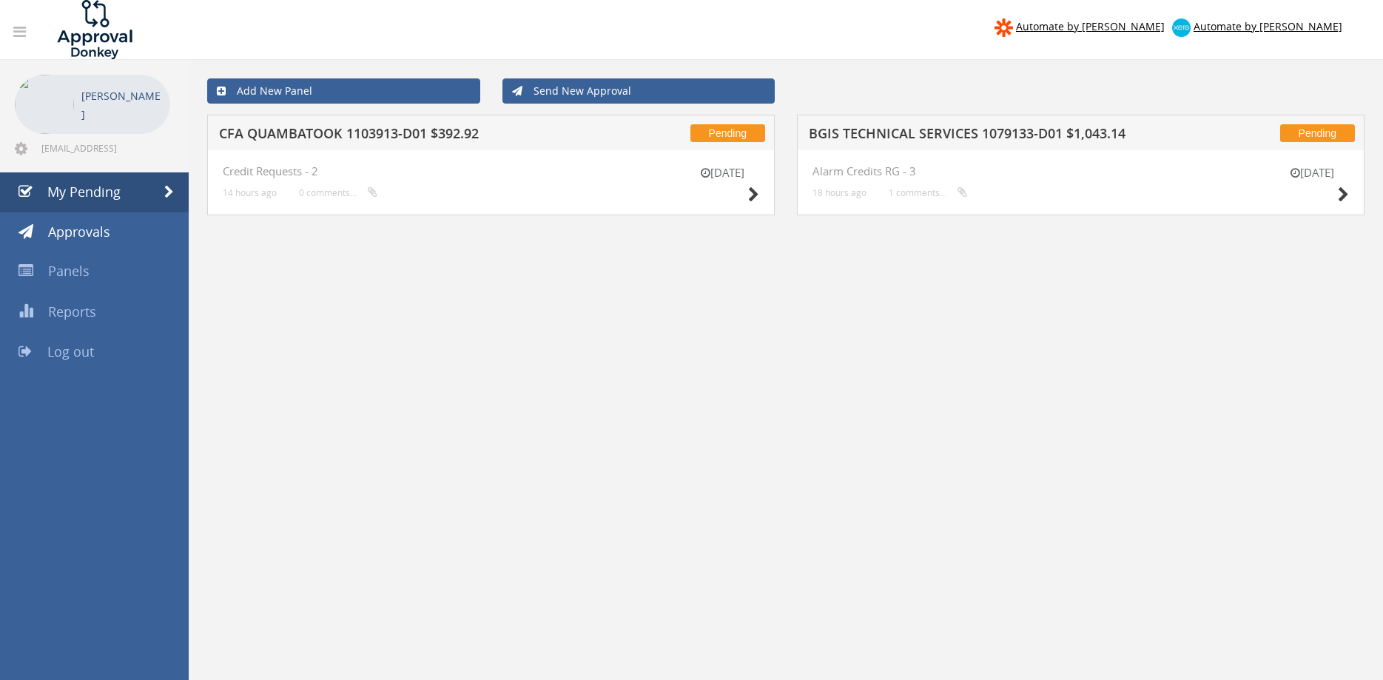
click at [985, 121] on div "Pending BGIS TECHNICAL SERVICES 1079133-D01 $1,043.14" at bounding box center [1081, 133] width 568 height 36
click at [981, 141] on h5 "BGIS TECHNICAL SERVICES 1079133-D01 $1,043.14" at bounding box center [999, 136] width 381 height 19
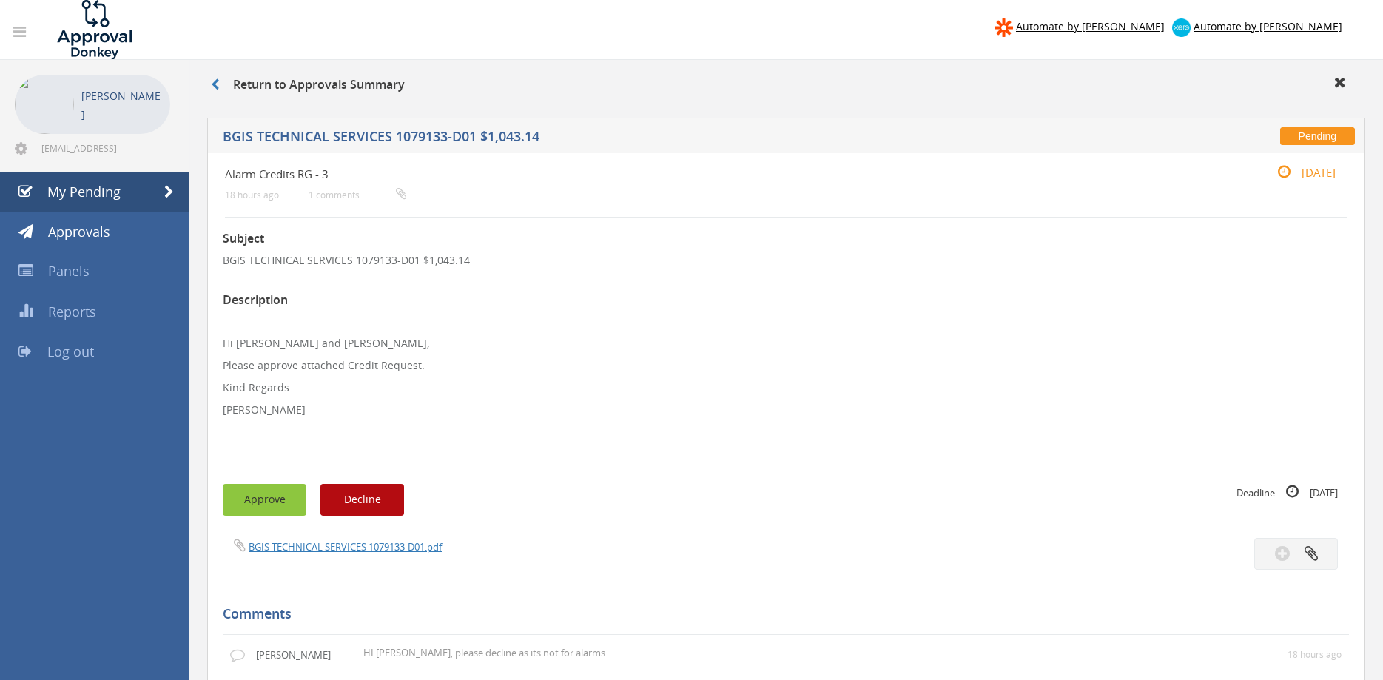
click at [266, 500] on button "Approve" at bounding box center [265, 500] width 84 height 32
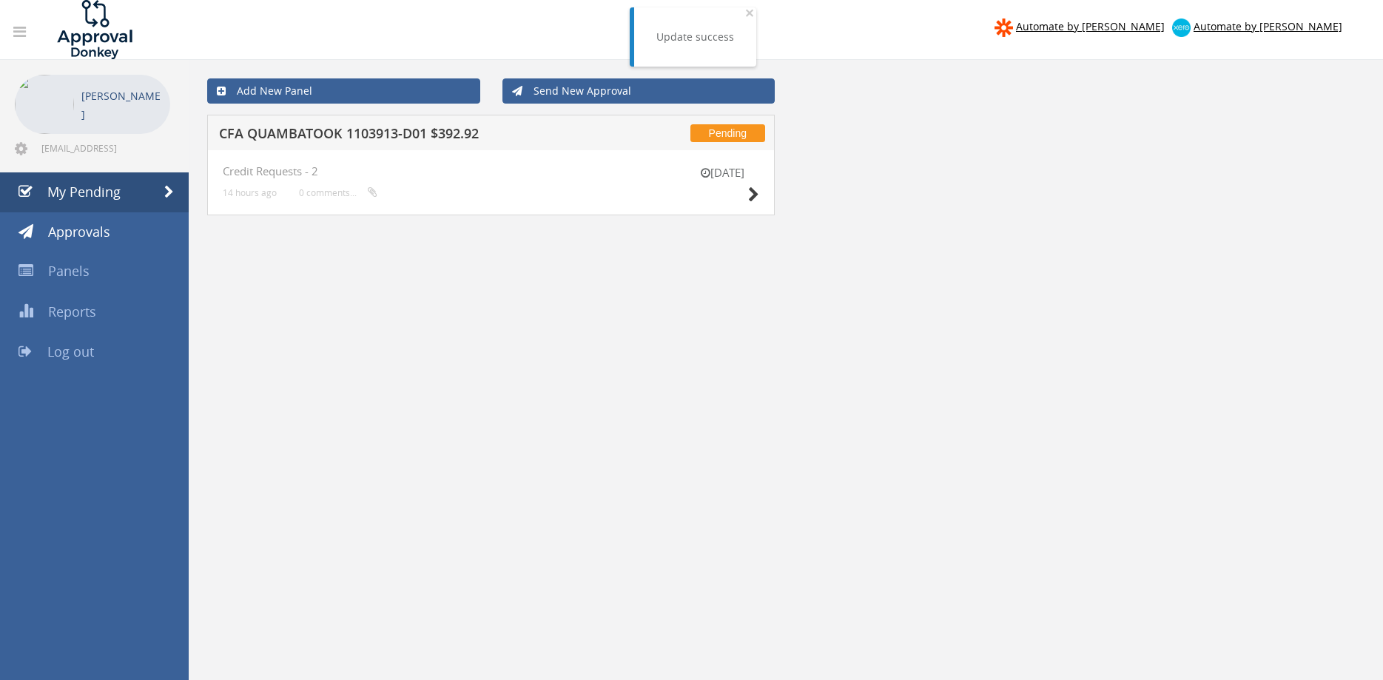
click at [391, 141] on h5 "CFA QUAMBATOOK 1103913-D01 $392.92" at bounding box center [409, 136] width 381 height 19
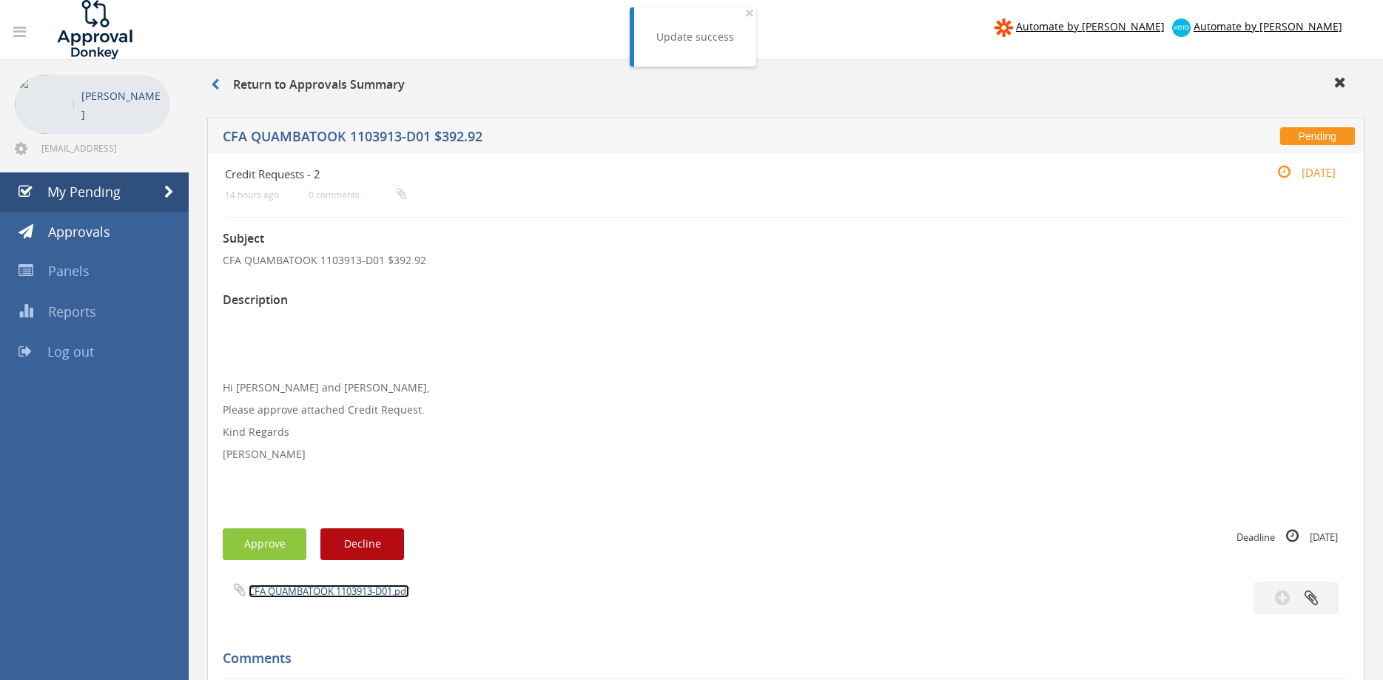
click at [335, 590] on link "CFA QUAMBATOOK 1103913-D01.pdf" at bounding box center [329, 591] width 161 height 13
click at [270, 537] on button "Approve" at bounding box center [265, 544] width 84 height 32
